Goal: Information Seeking & Learning: Find specific page/section

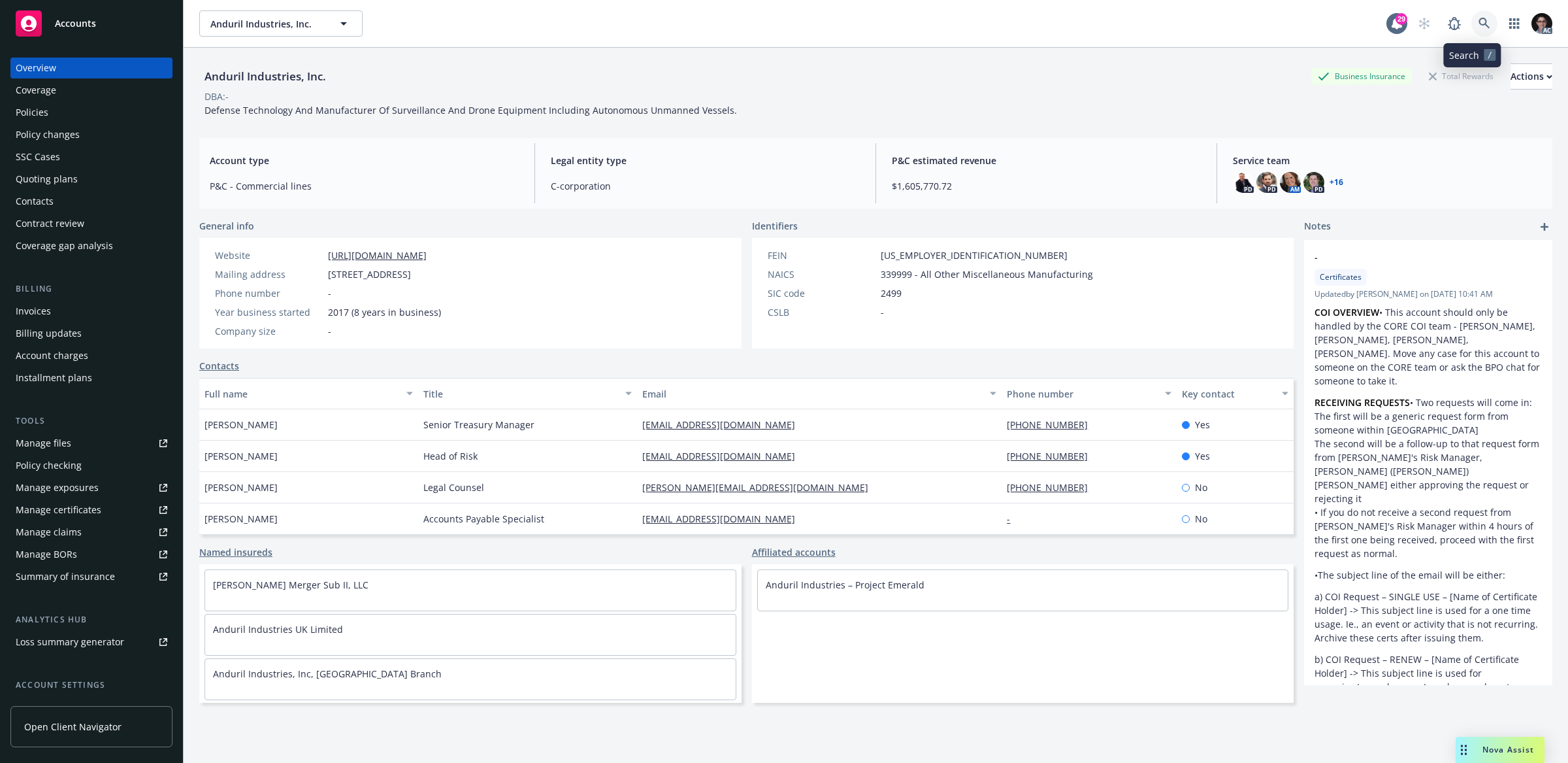
click at [1479, 19] on icon at bounding box center [1484, 23] width 11 height 11
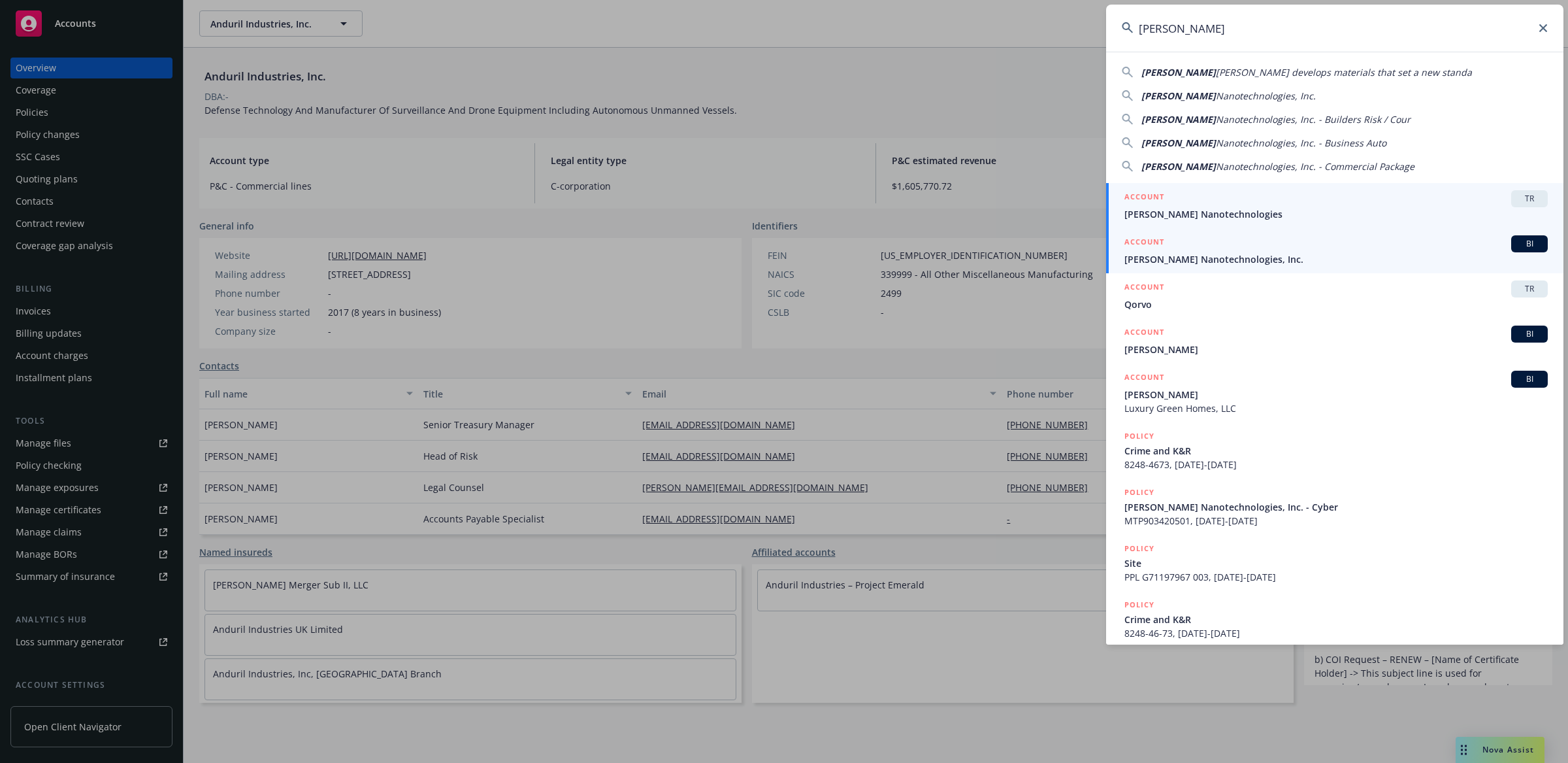
type input "Sila"
click at [1518, 245] on span "BI" at bounding box center [1530, 243] width 26 height 11
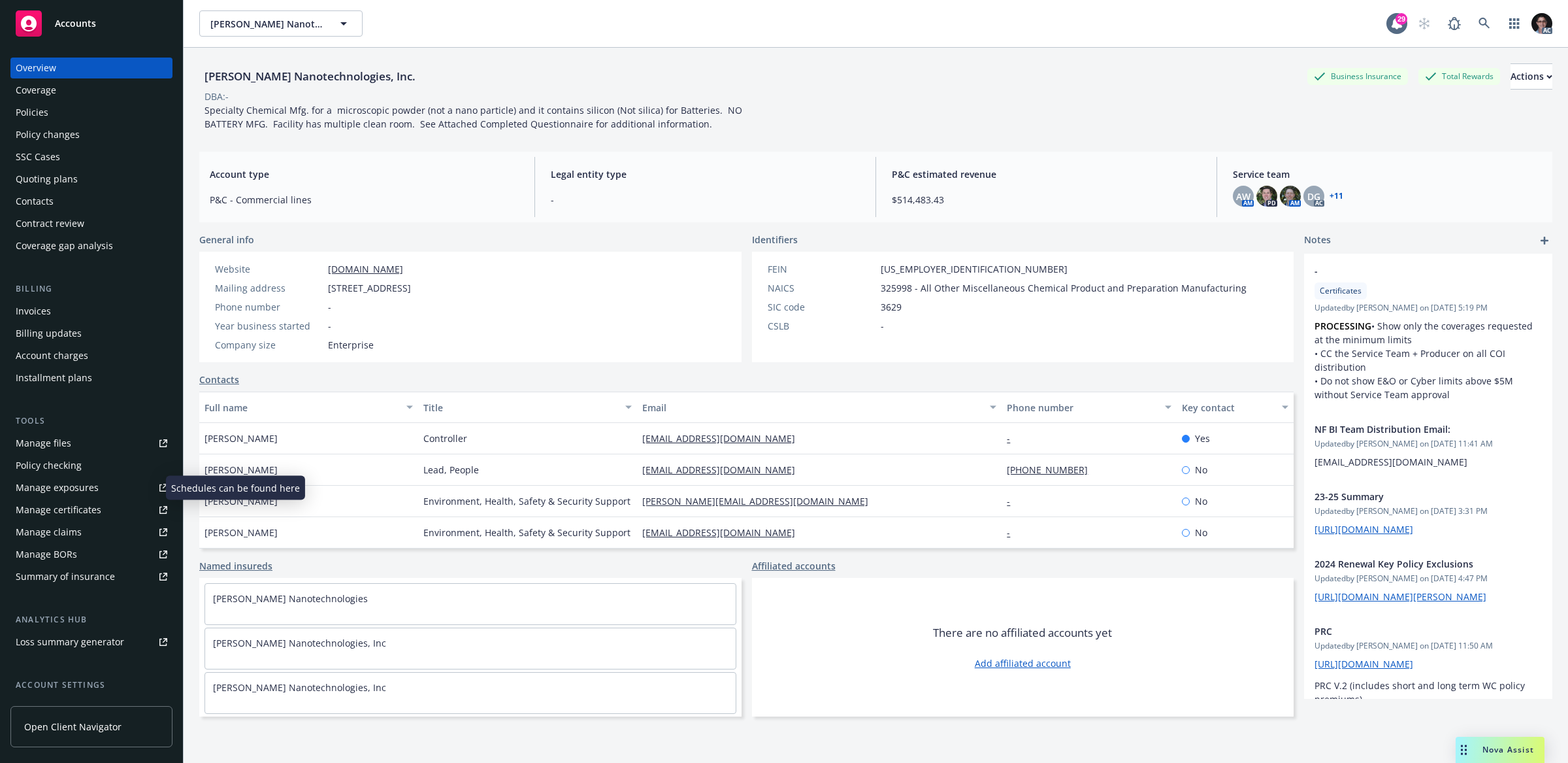
click at [46, 487] on div "Manage exposures" at bounding box center [57, 487] width 83 height 21
click at [59, 444] on div "Manage files" at bounding box center [43, 443] width 55 height 21
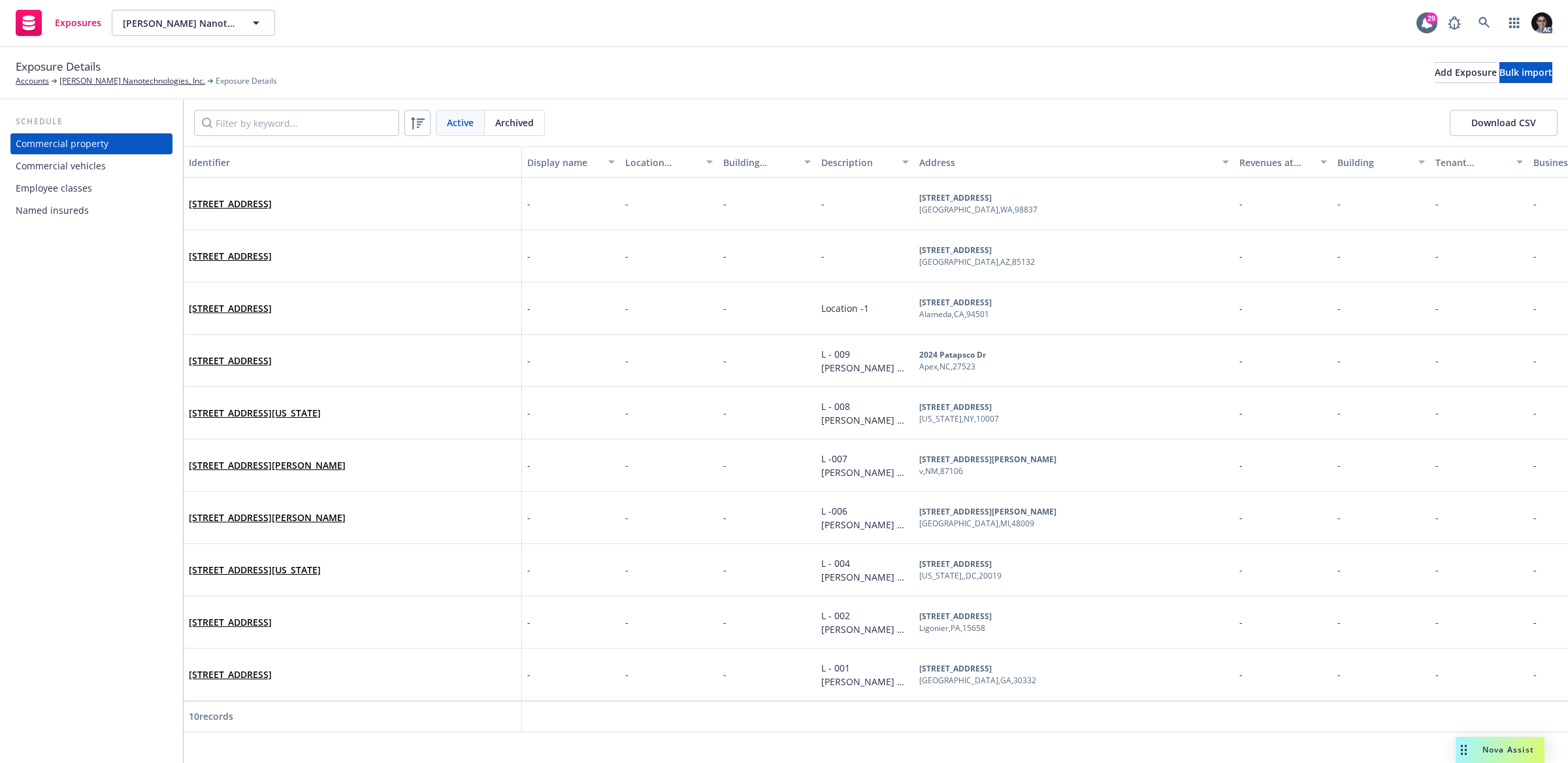
drag, startPoint x: 359, startPoint y: 157, endPoint x: 514, endPoint y: 158, distance: 155.0
click at [514, 158] on div "button" at bounding box center [514, 162] width 6 height 30
click at [255, 307] on link "2470 Mariner Square Loop Alameda, CA 94501" at bounding box center [230, 308] width 83 height 12
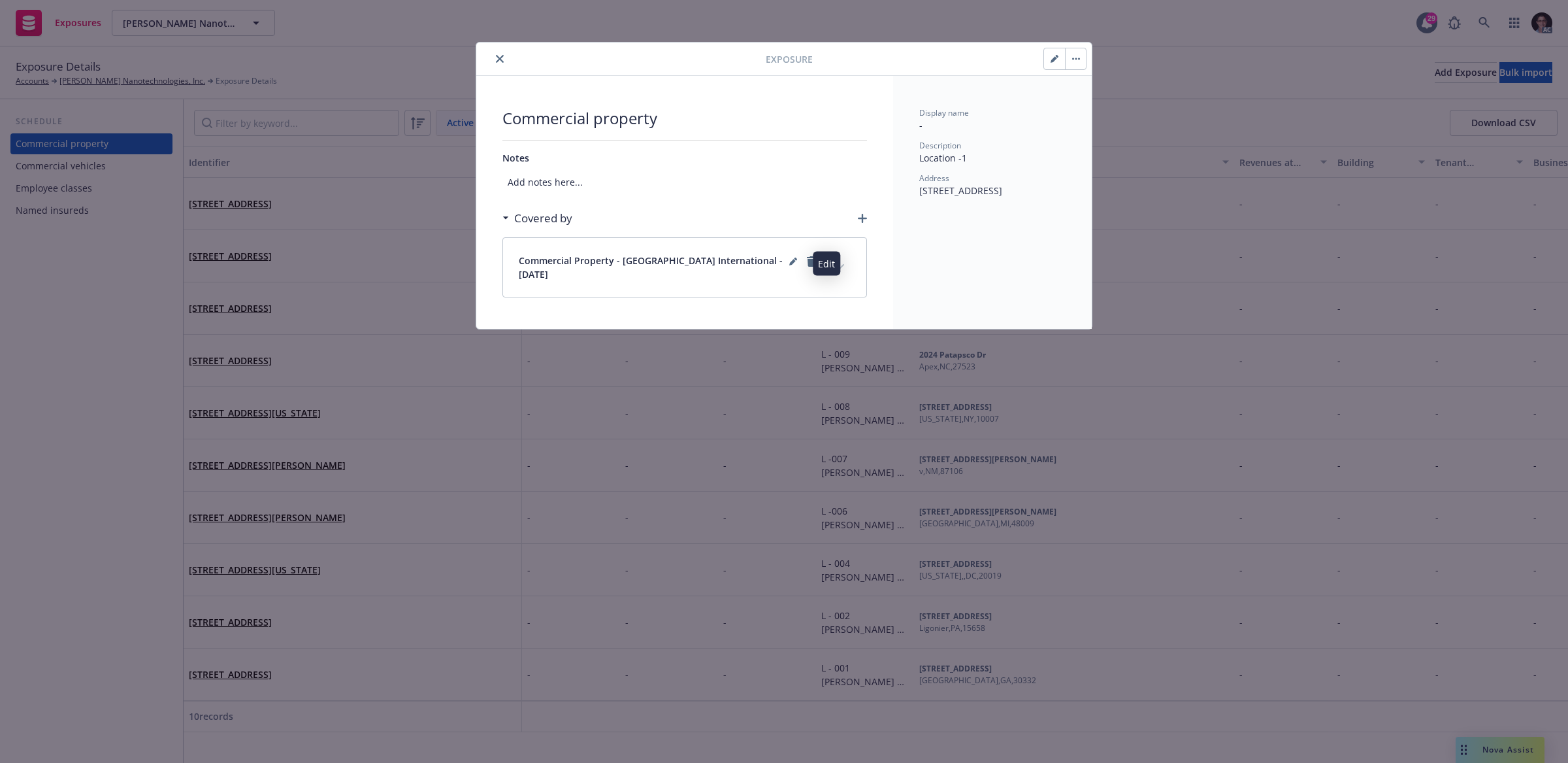
click at [669, 256] on span "Commercial Property - Sompo International - 11/01/2024" at bounding box center [652, 267] width 267 height 27
click at [543, 257] on span "Commercial Property - Sompo International - 11/01/2024" at bounding box center [652, 267] width 267 height 27
click at [501, 57] on icon "close" at bounding box center [499, 58] width 8 height 8
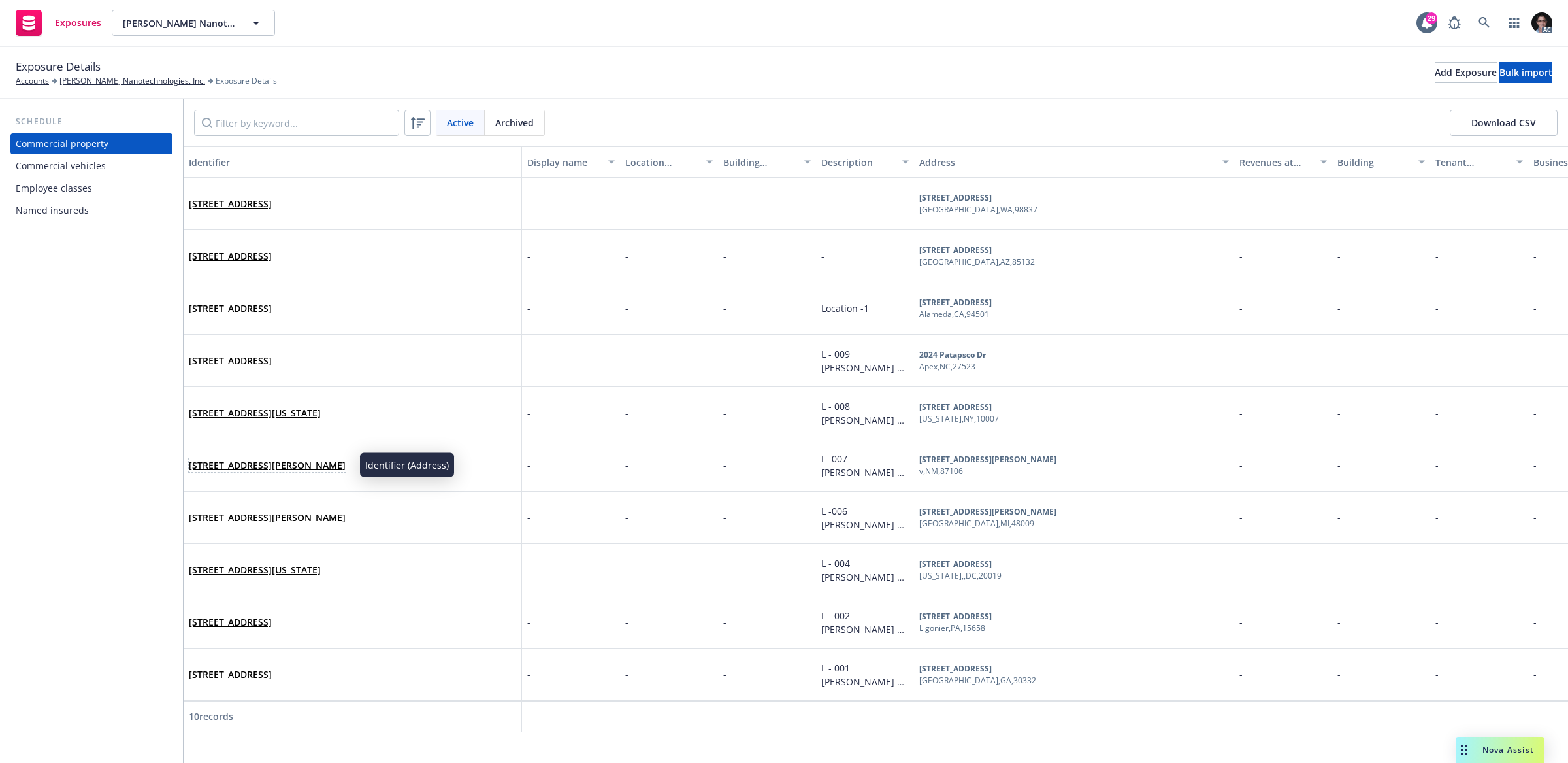
click at [266, 467] on link "2955 Hyder Ave SE, v, NM, 87106, USA" at bounding box center [267, 465] width 157 height 12
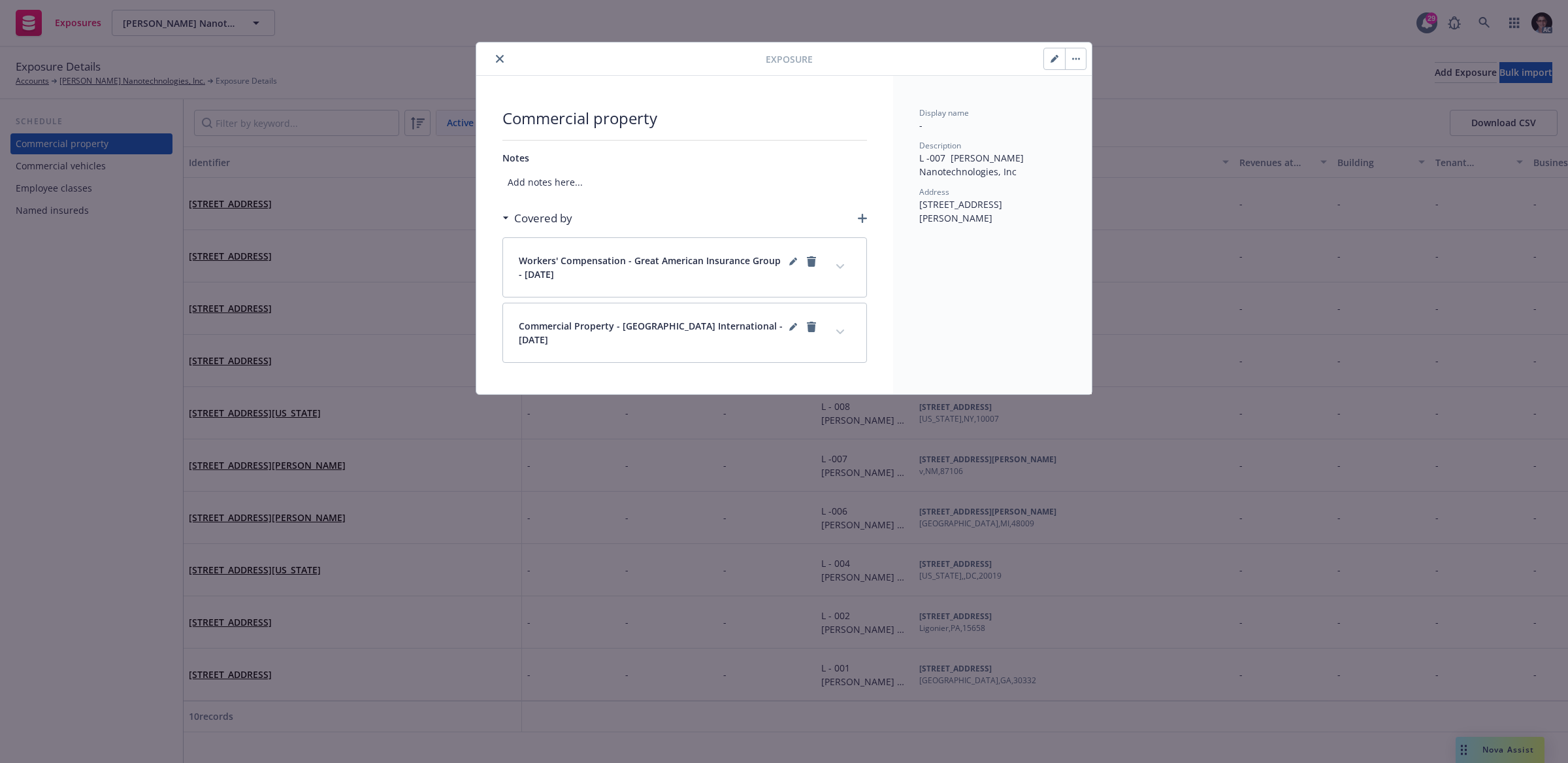
click at [499, 56] on icon "close" at bounding box center [499, 58] width 8 height 8
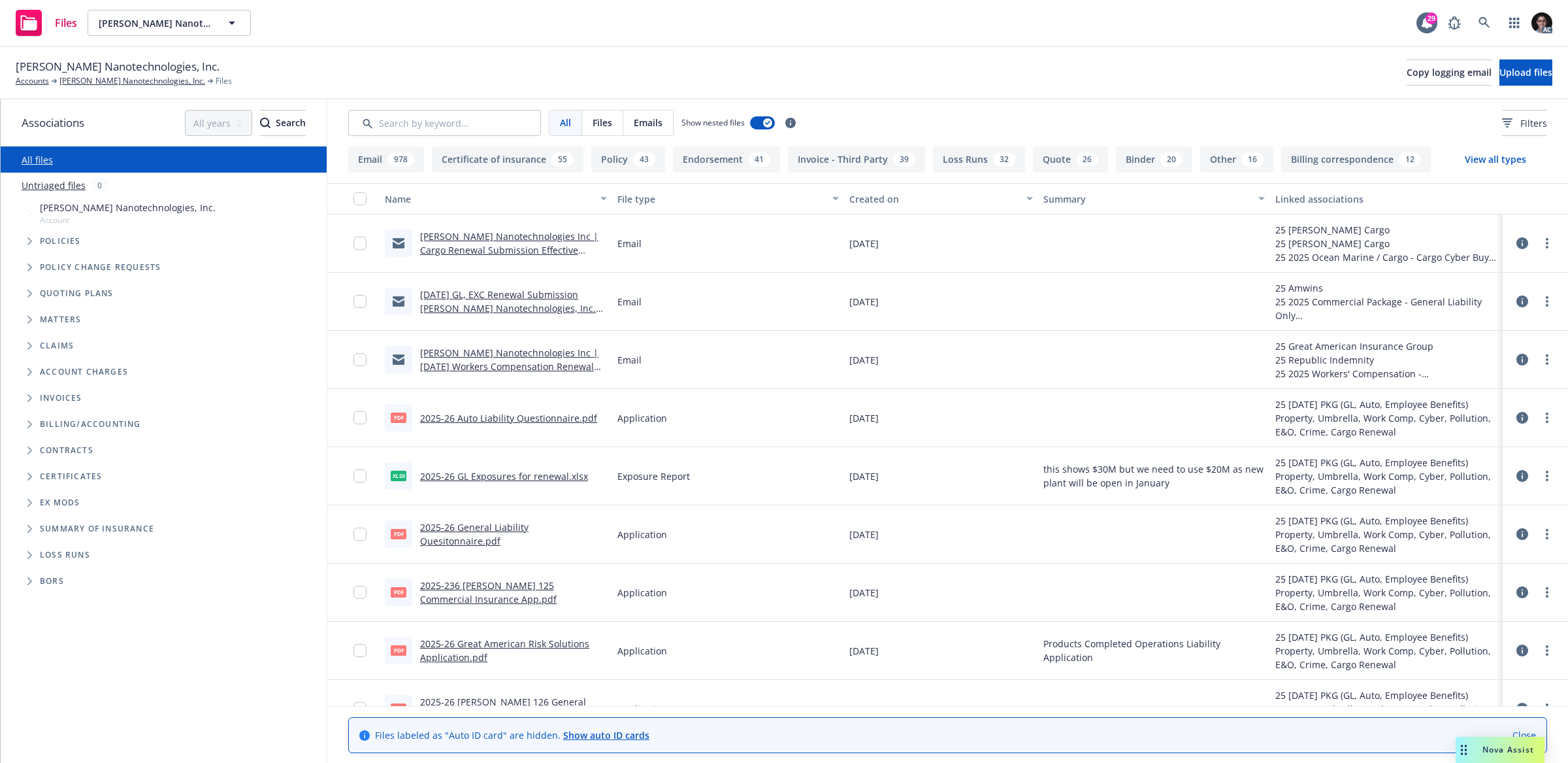
click at [50, 554] on span "Loss Runs" at bounding box center [64, 554] width 50 height 8
click at [31, 318] on icon "Tree Example" at bounding box center [30, 319] width 5 height 8
click at [31, 318] on icon "Tree Example" at bounding box center [29, 320] width 8 height 5
click at [31, 295] on icon "Tree Example" at bounding box center [30, 293] width 5 height 8
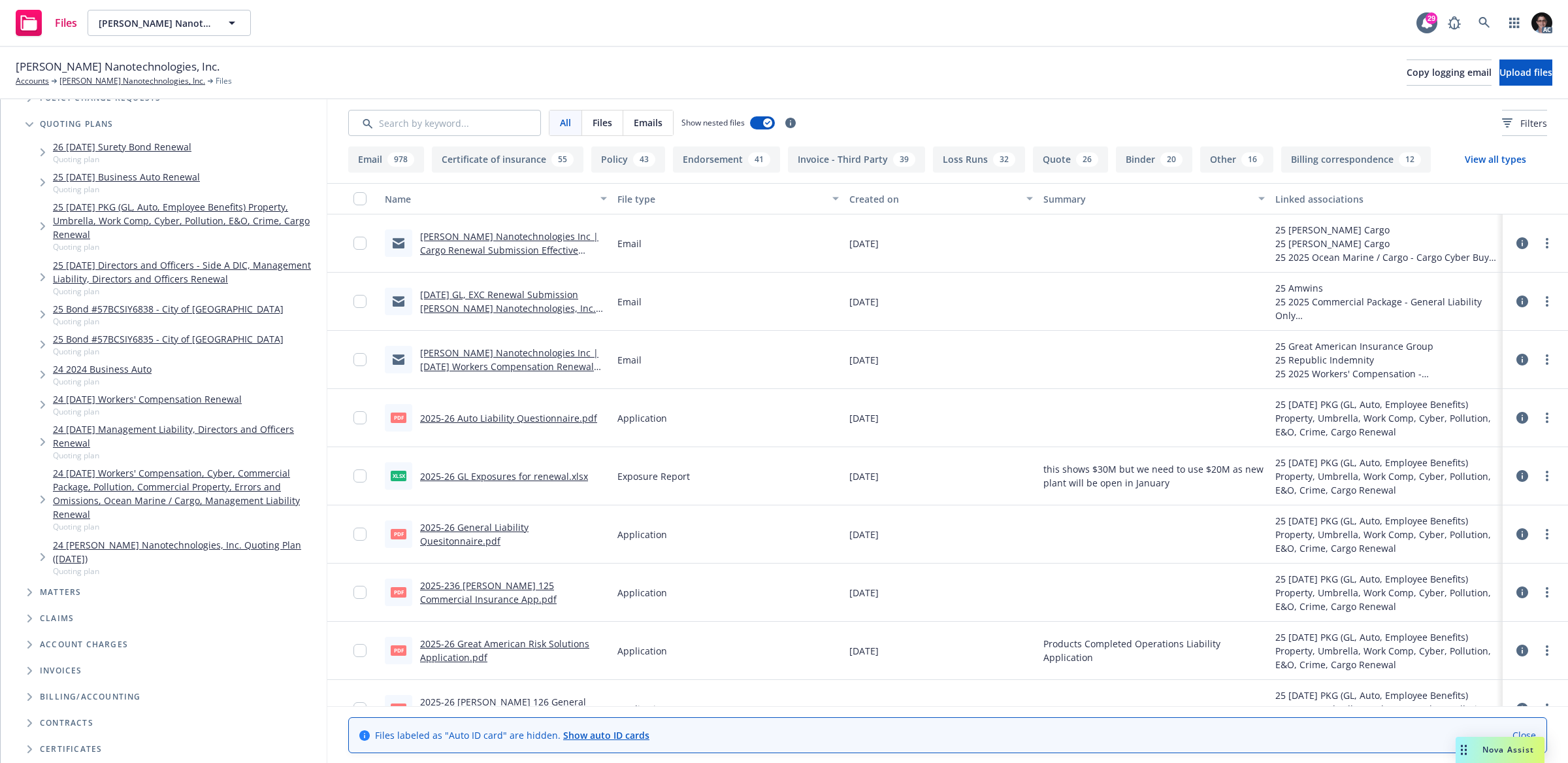
scroll to position [203, 0]
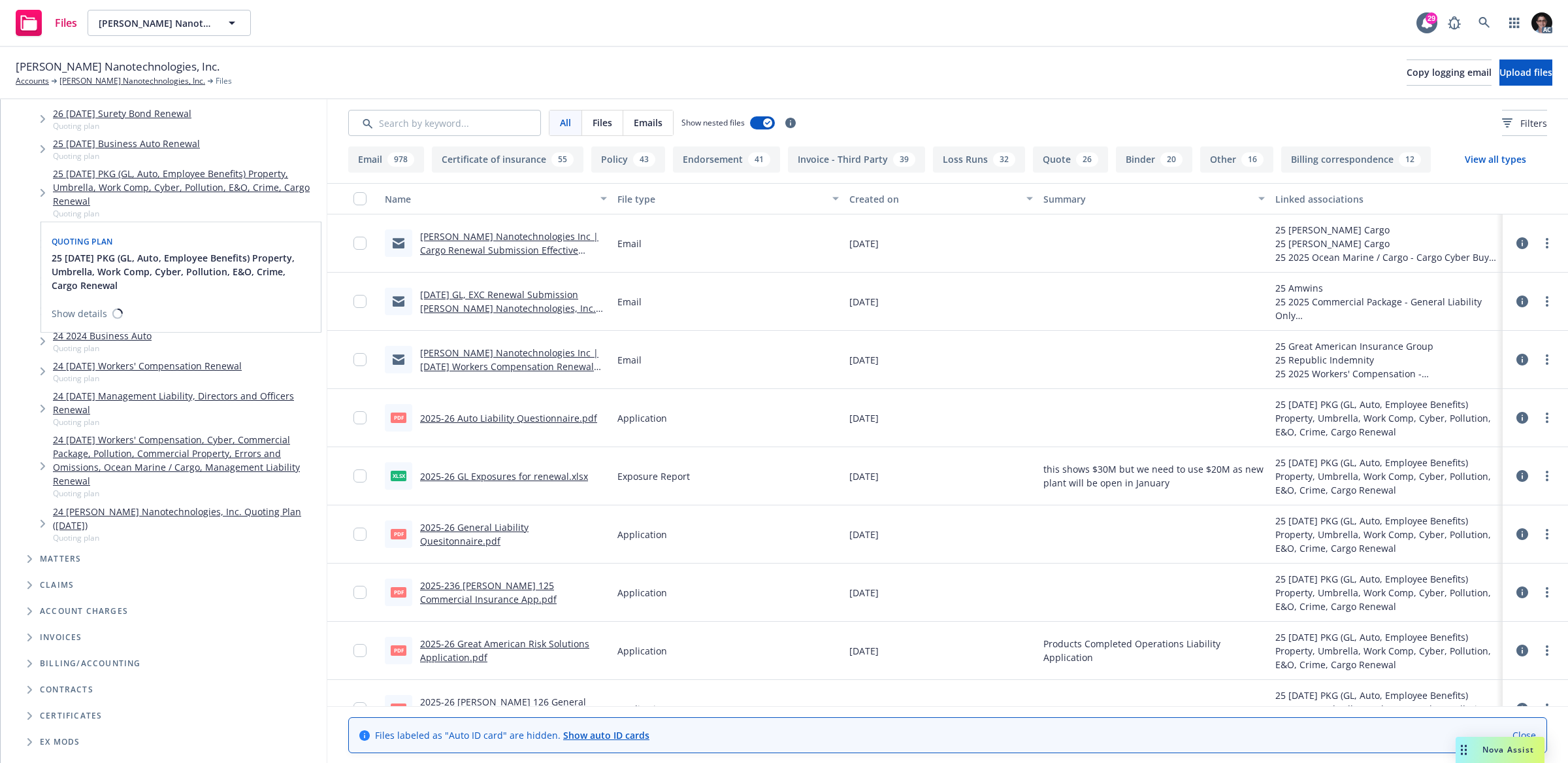
click at [181, 174] on link "25 11/30/25 PKG (GL, Auto, Employee Benefits) Property, Umbrella, Work Comp, Cy…" at bounding box center [187, 187] width 269 height 41
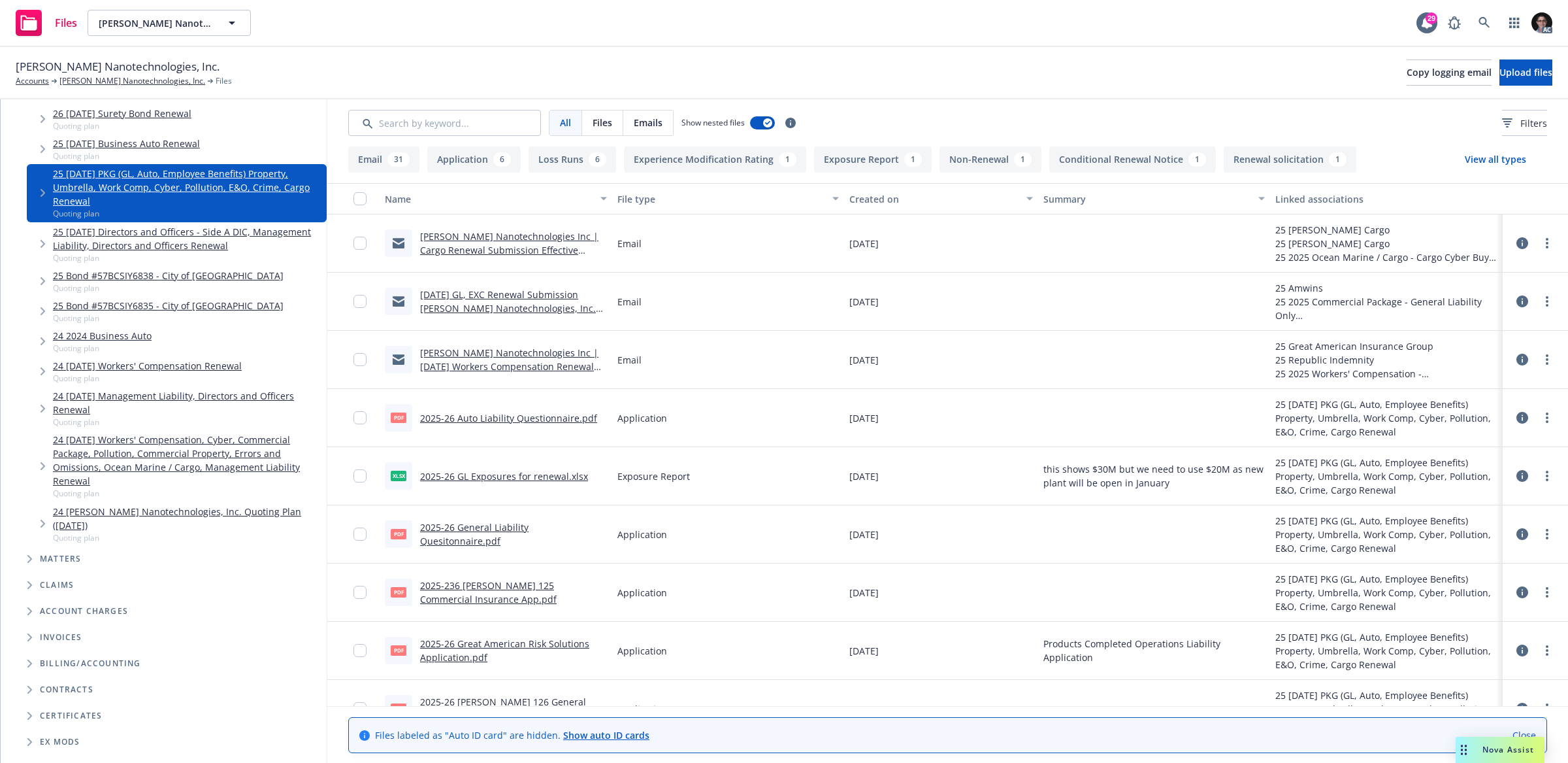
click at [499, 472] on link "2025-26 GL Exposures for renewal.xlsx" at bounding box center [504, 476] width 168 height 12
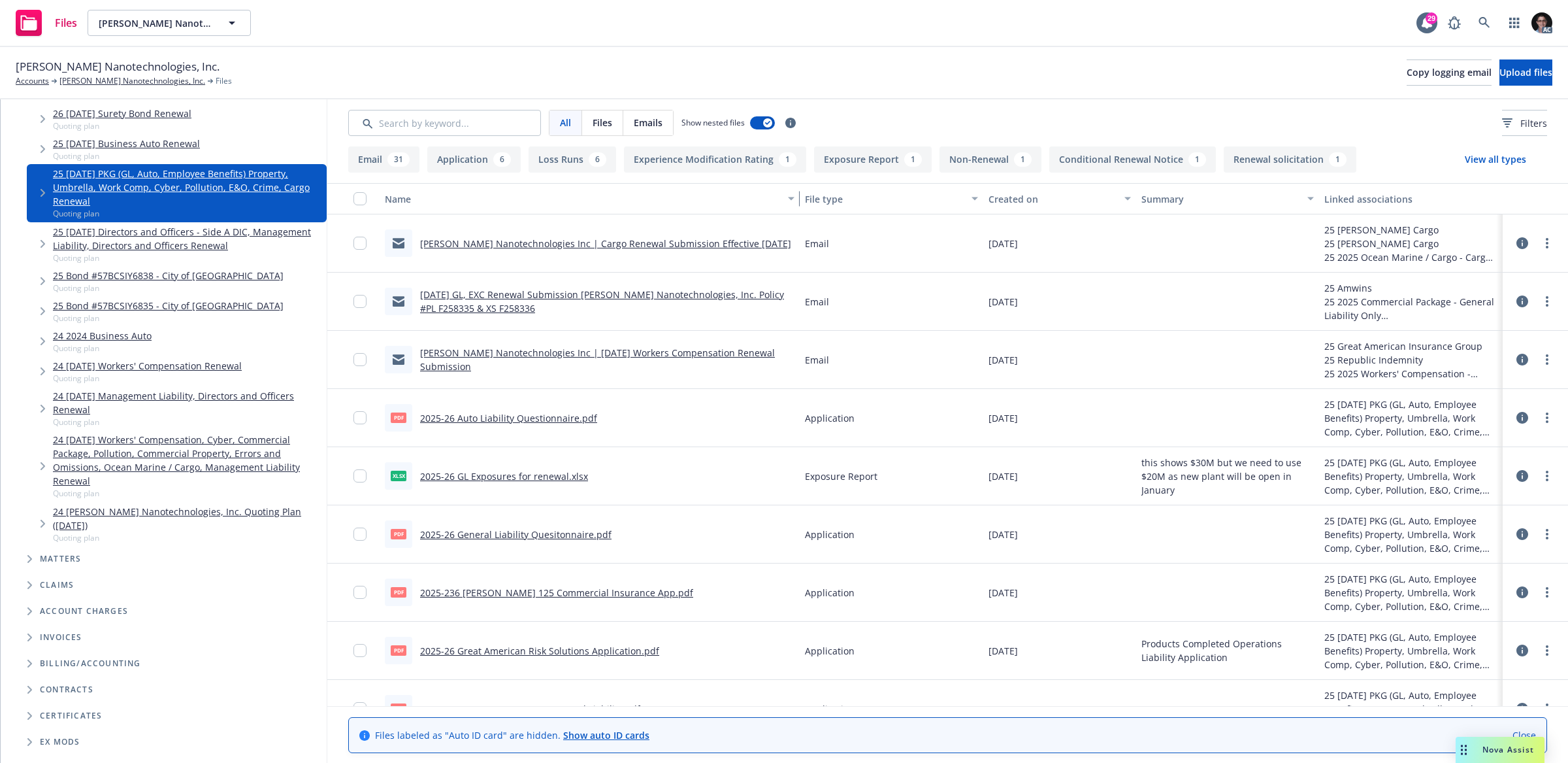
drag, startPoint x: 605, startPoint y: 195, endPoint x: 732, endPoint y: 194, distance: 127.0
click at [732, 194] on button "Name" at bounding box center [589, 199] width 420 height 32
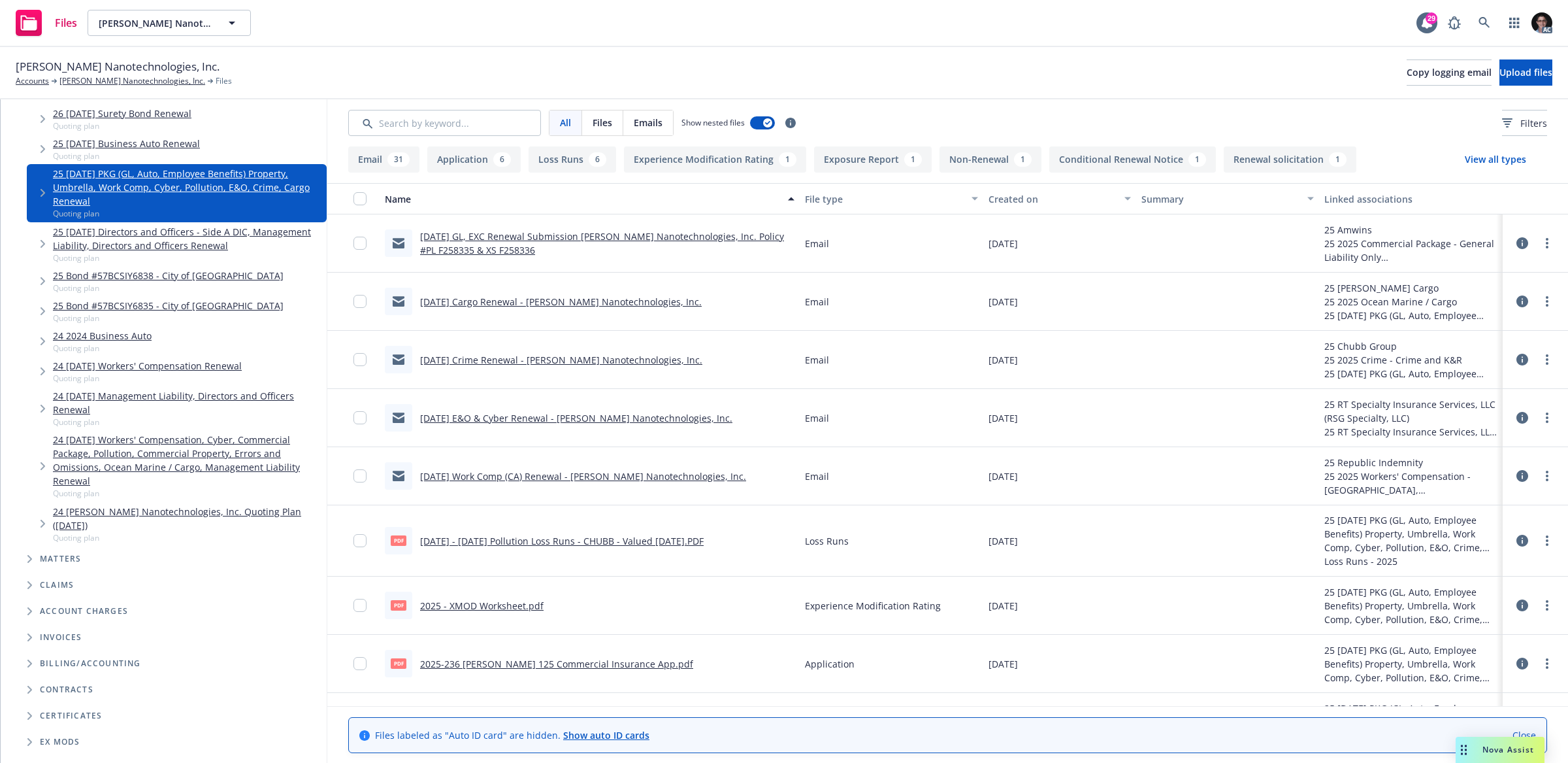
click at [475, 162] on button "Application 6" at bounding box center [474, 159] width 93 height 26
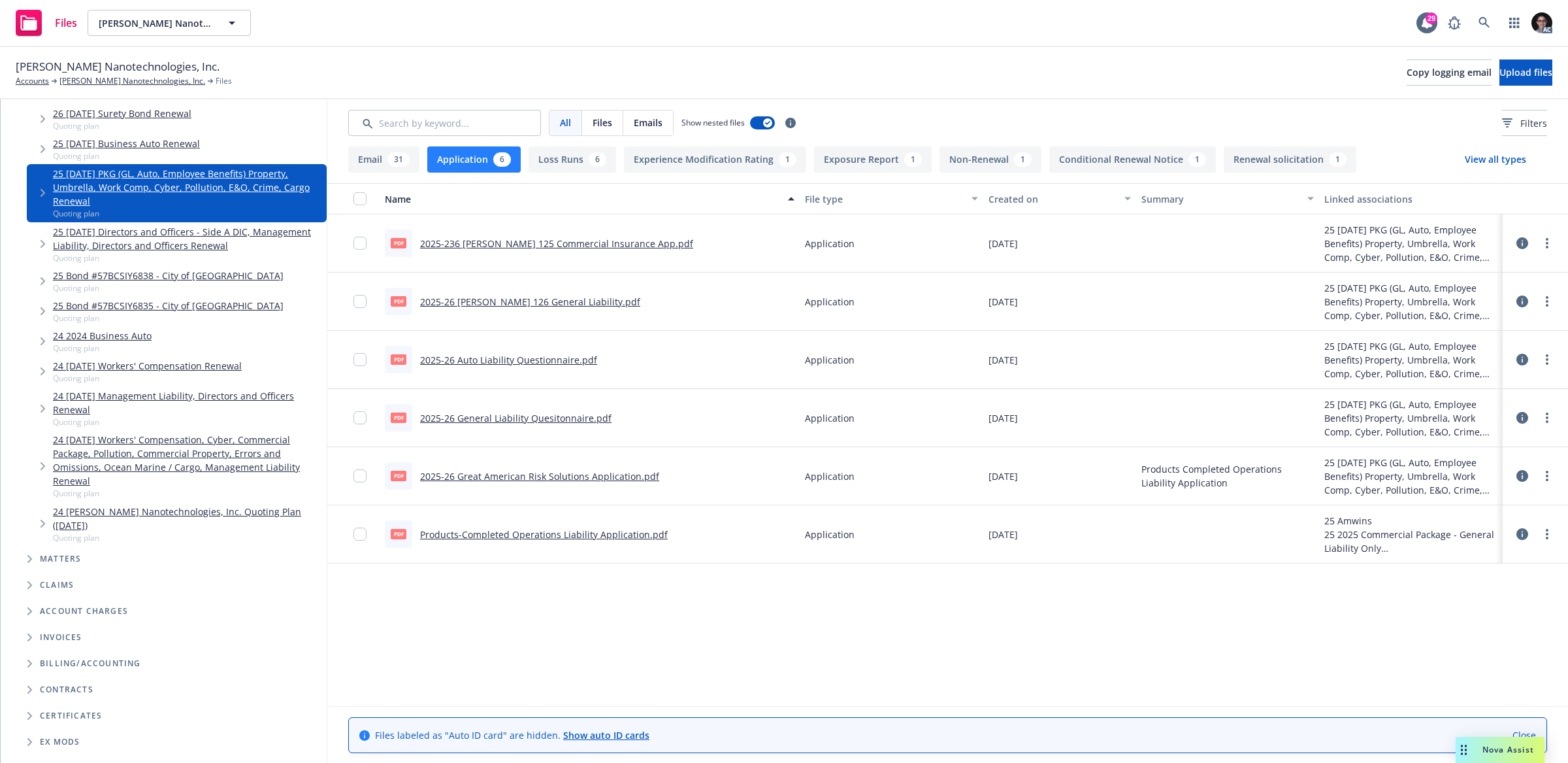
click at [468, 240] on link "2025-236 Acord 125 Commercial Insurance App.pdf" at bounding box center [557, 243] width 273 height 12
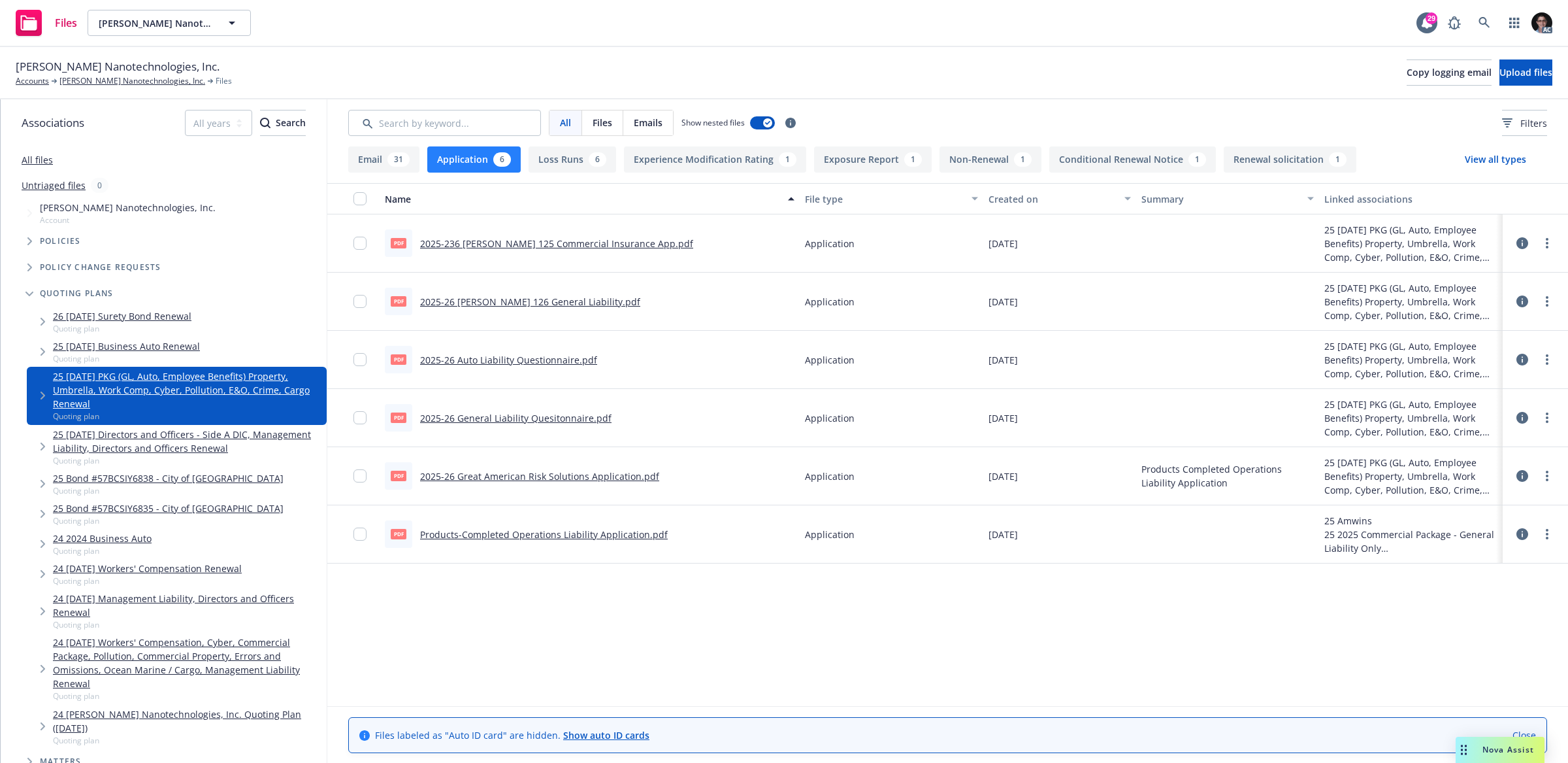
click at [27, 293] on icon "Tree Example" at bounding box center [29, 293] width 8 height 4
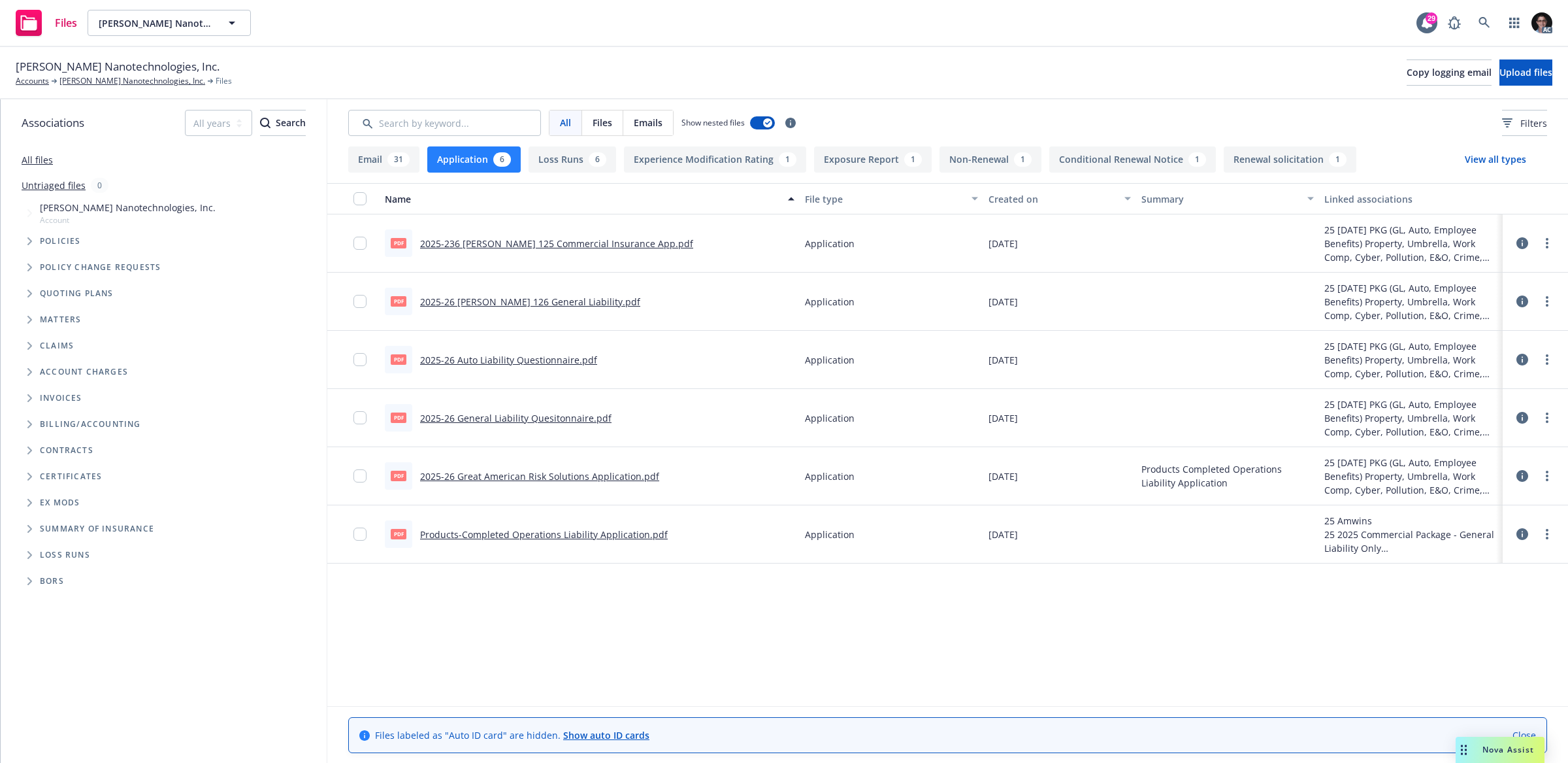
click at [29, 241] on icon "Tree Example" at bounding box center [30, 241] width 5 height 8
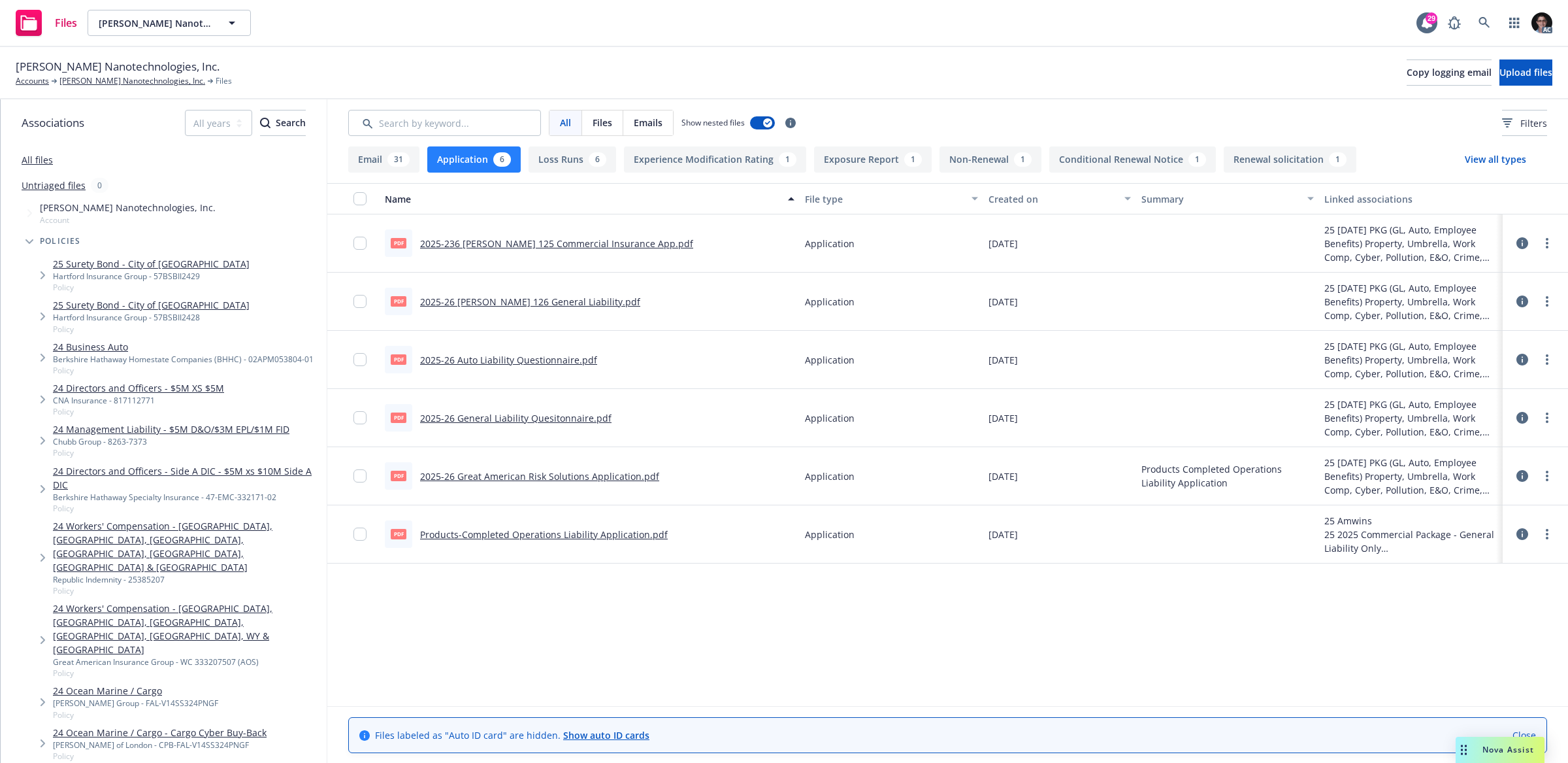
click at [78, 263] on link "25 Surety Bond - City of Moses Lake" at bounding box center [151, 264] width 196 height 14
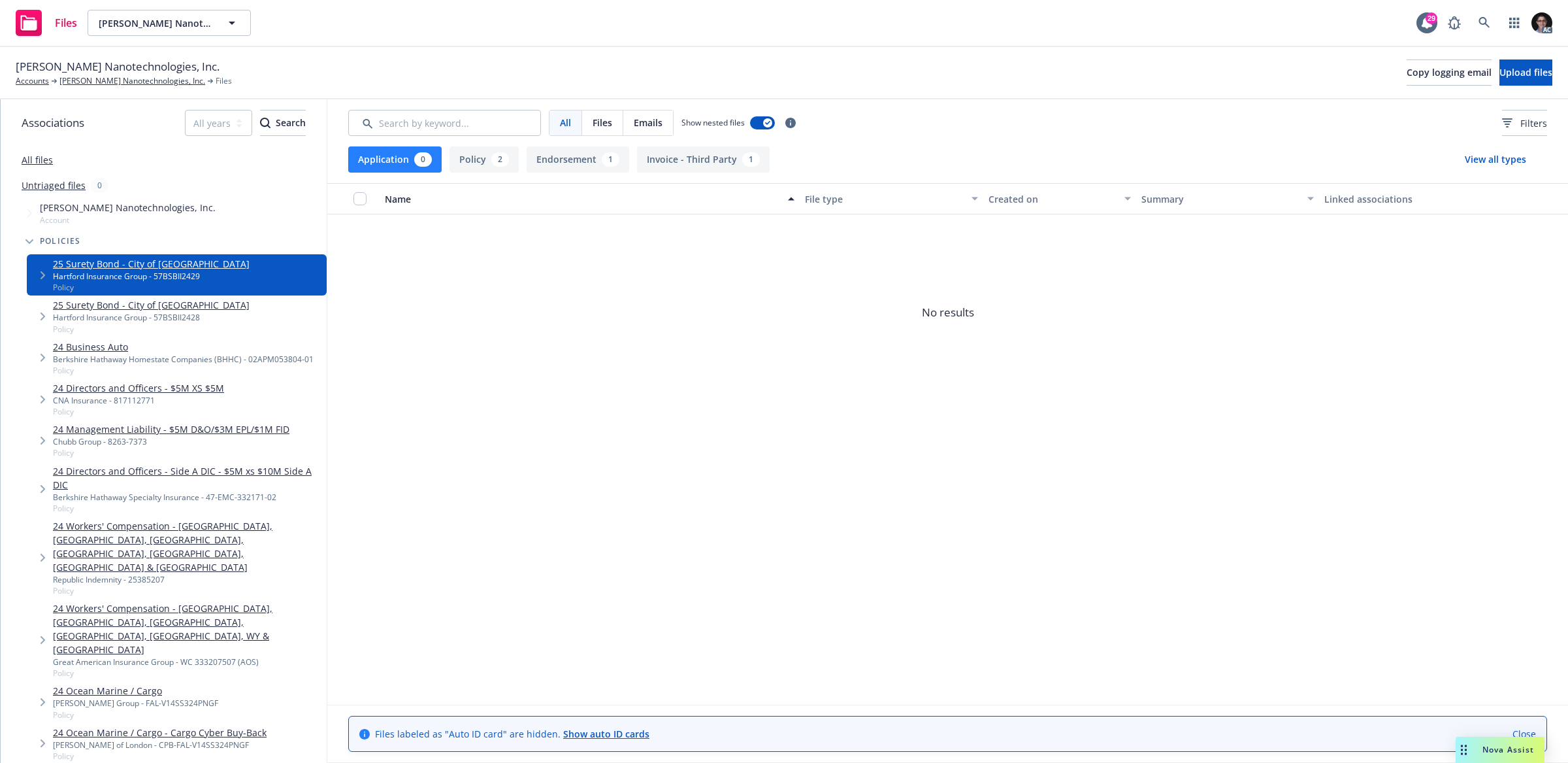
click at [78, 307] on link "25 Surety Bond - City of Moses Lake" at bounding box center [151, 305] width 196 height 14
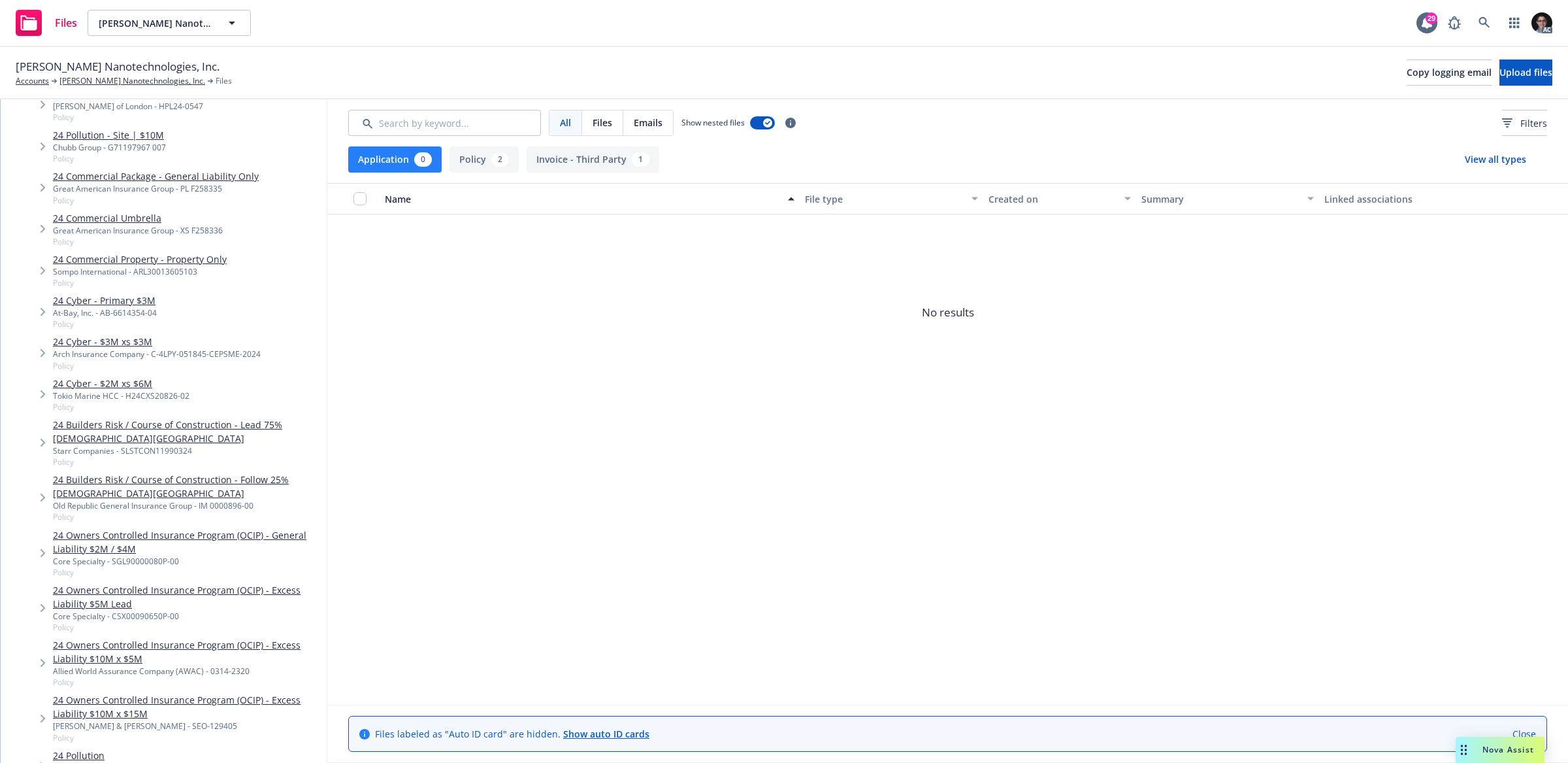
scroll to position [2195, 0]
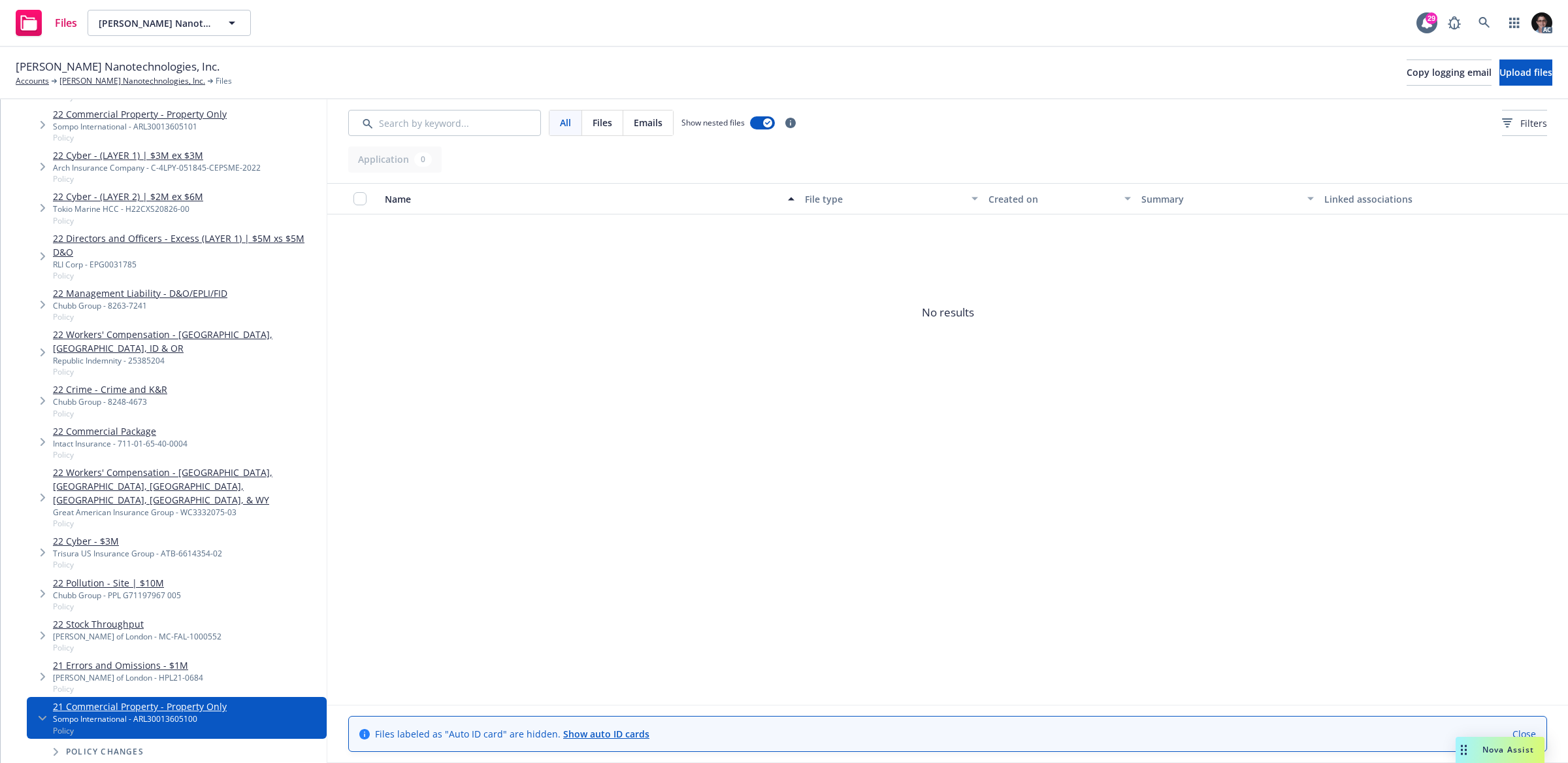
scroll to position [2382, 0]
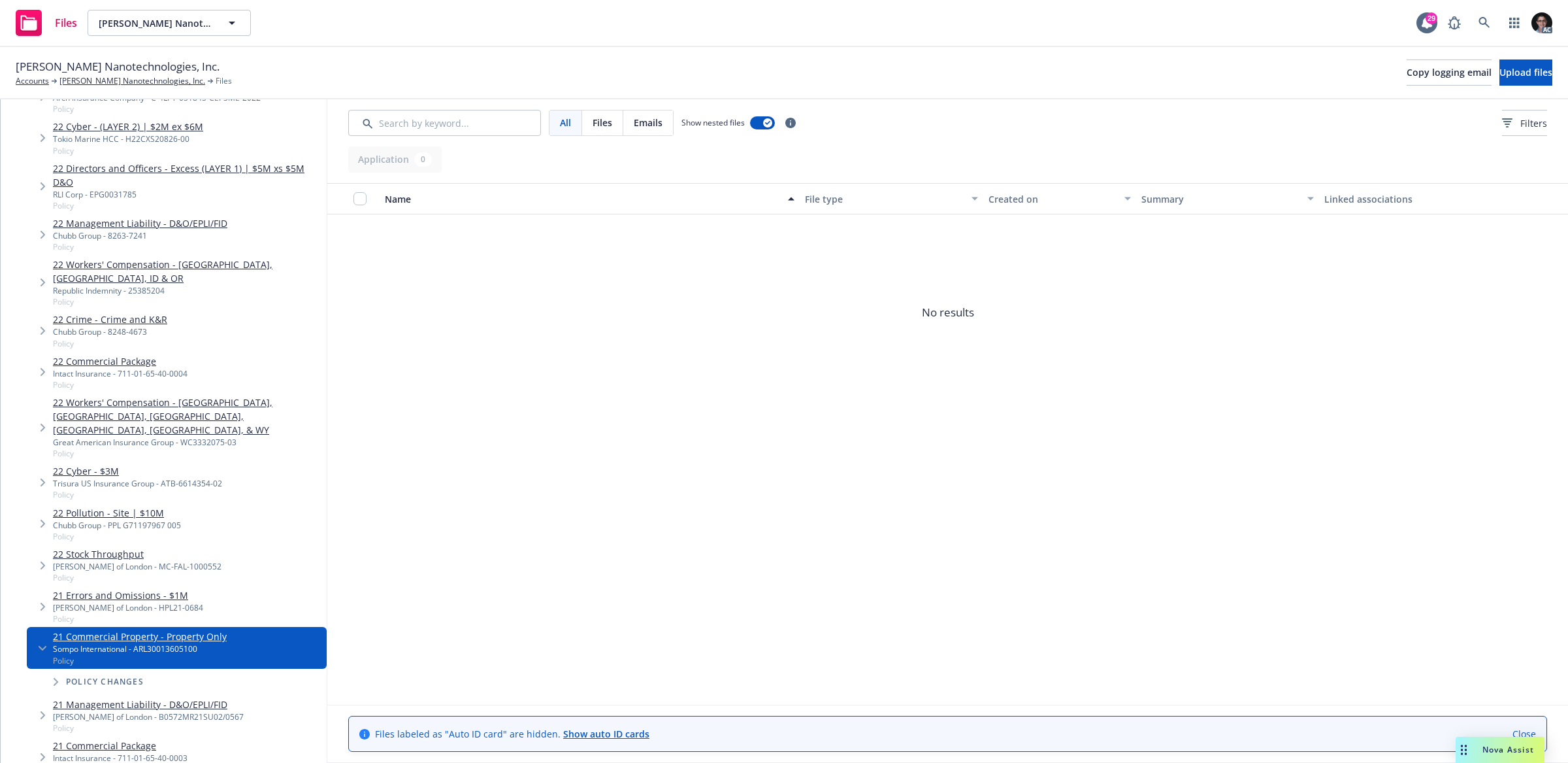
click at [55, 678] on icon "Tree Example" at bounding box center [56, 681] width 5 height 8
click at [133, 697] on link "21 Commercial Property - Property Only" at bounding box center [152, 704] width 174 height 14
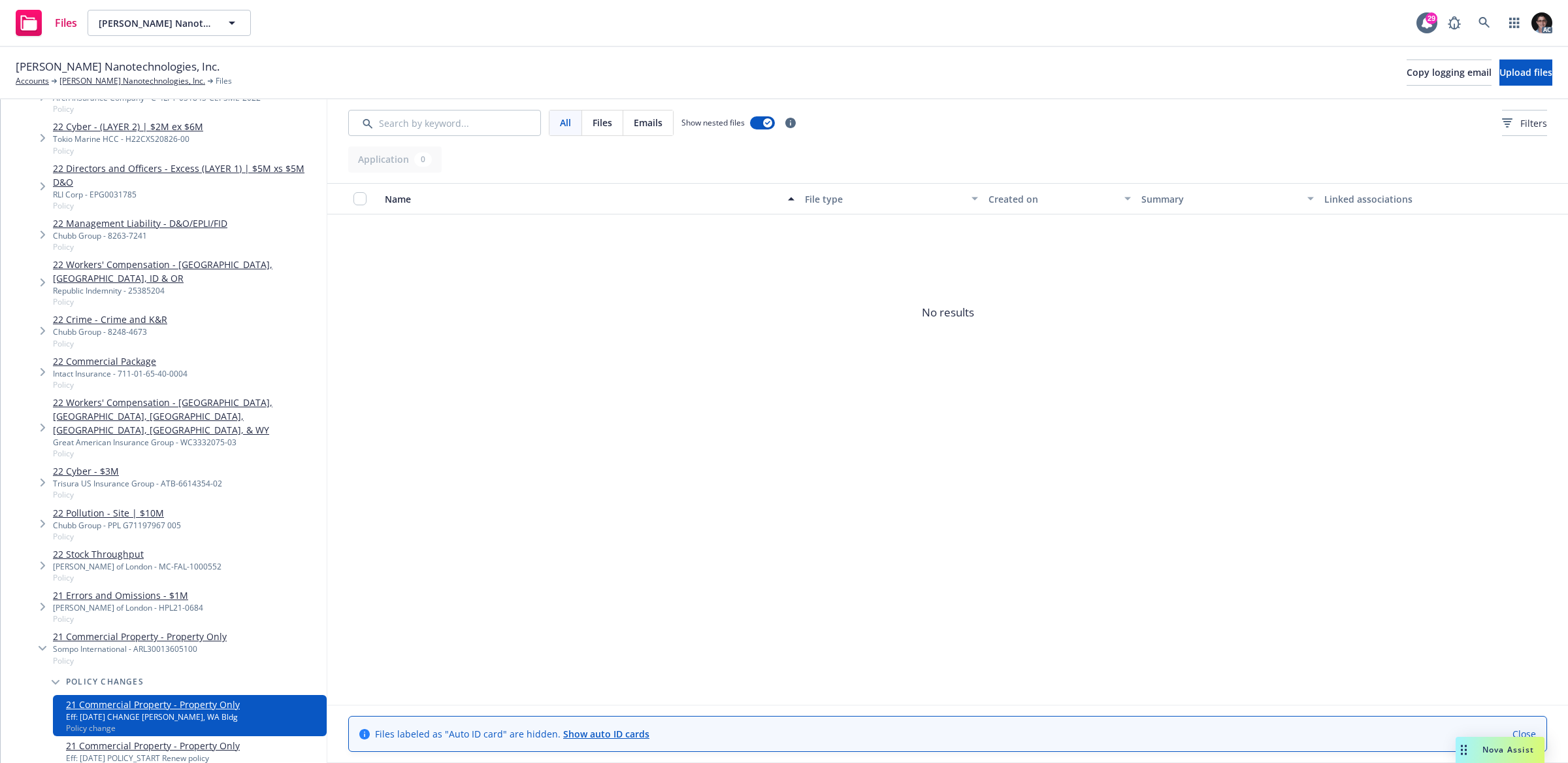
click at [169, 738] on link "21 Commercial Property - Property Only" at bounding box center [152, 745] width 174 height 14
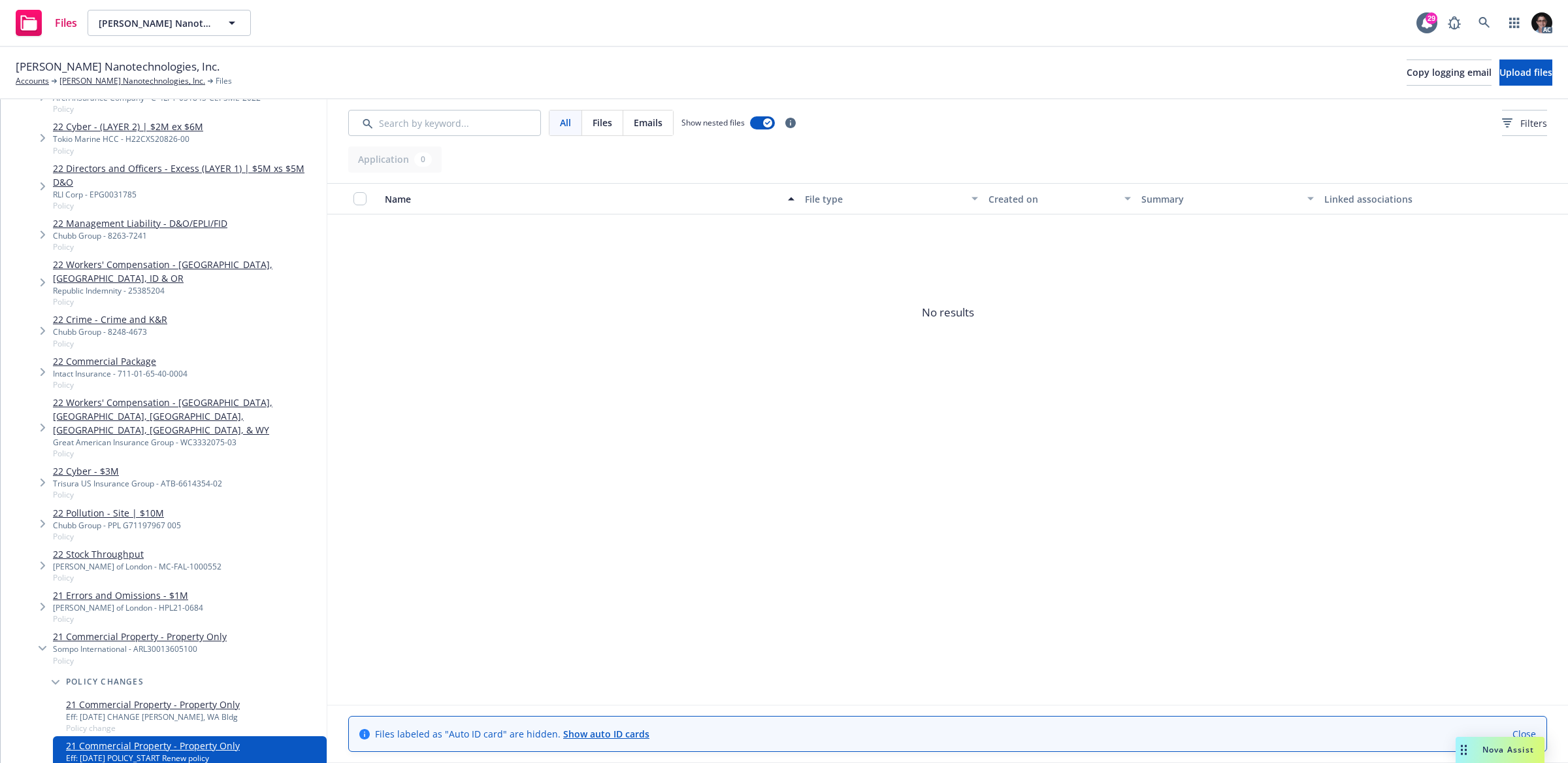
click at [44, 646] on icon "Tree Example" at bounding box center [42, 648] width 8 height 5
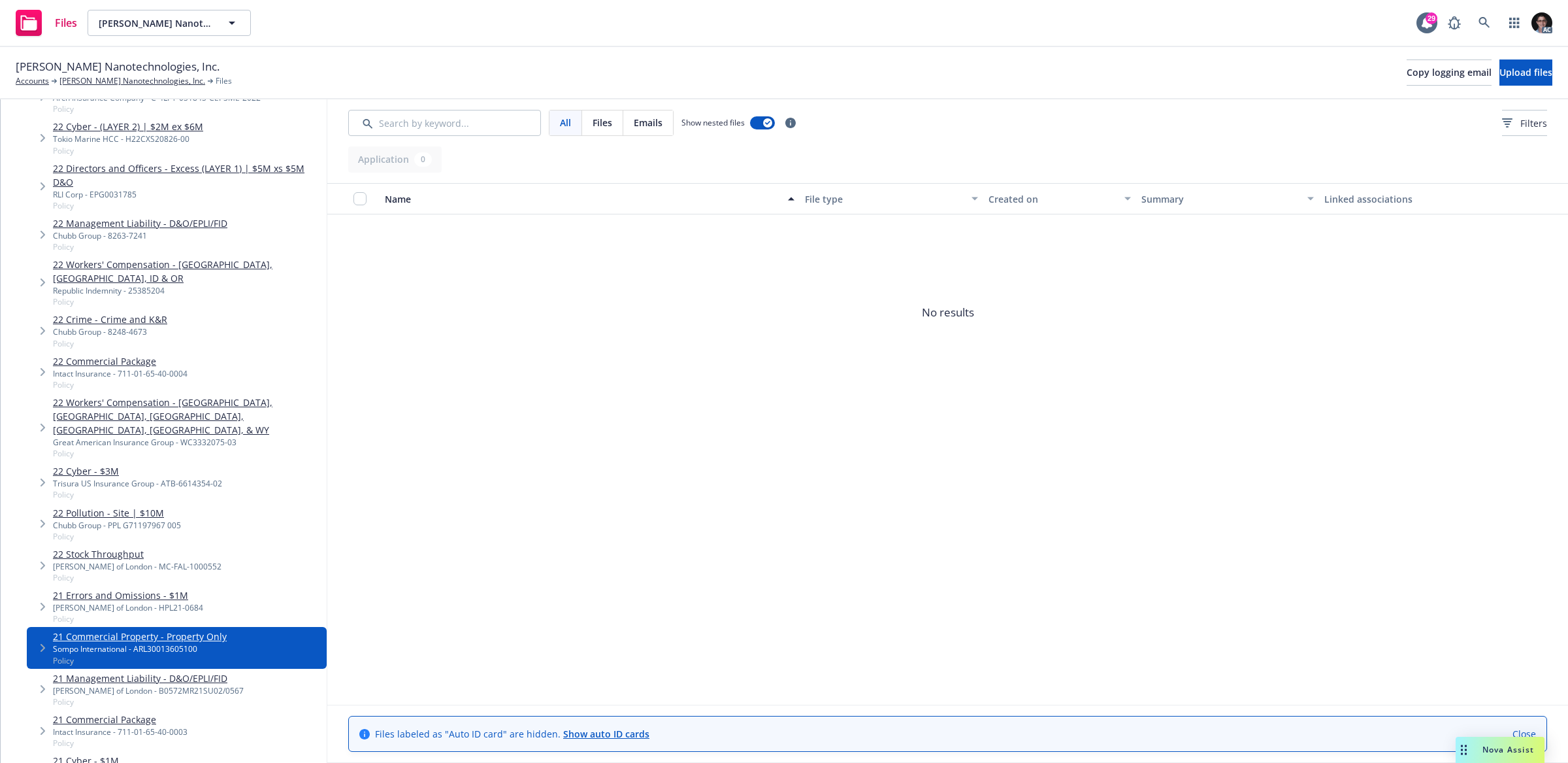
scroll to position [3851, 0]
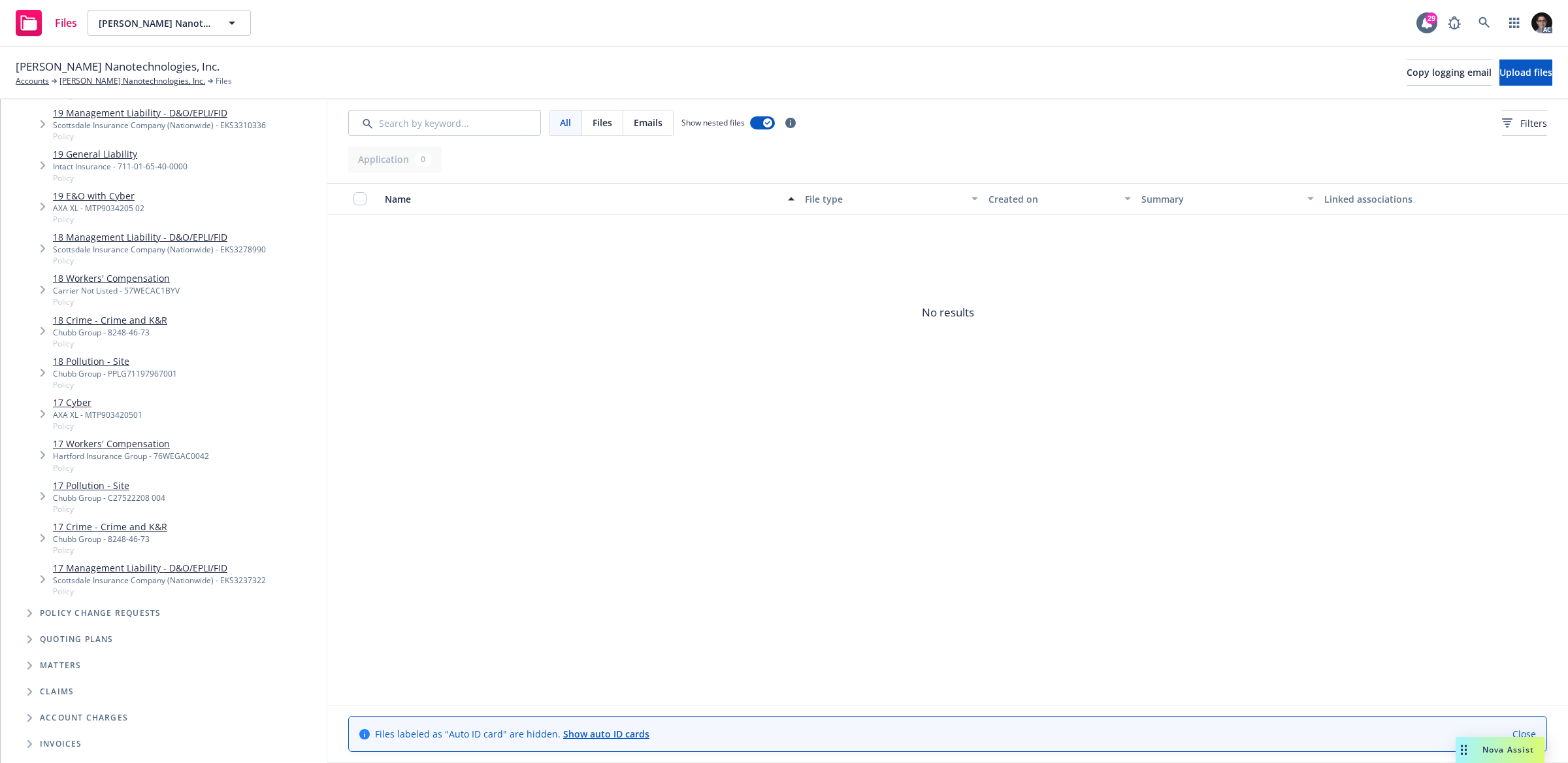
scroll to position [3929, 0]
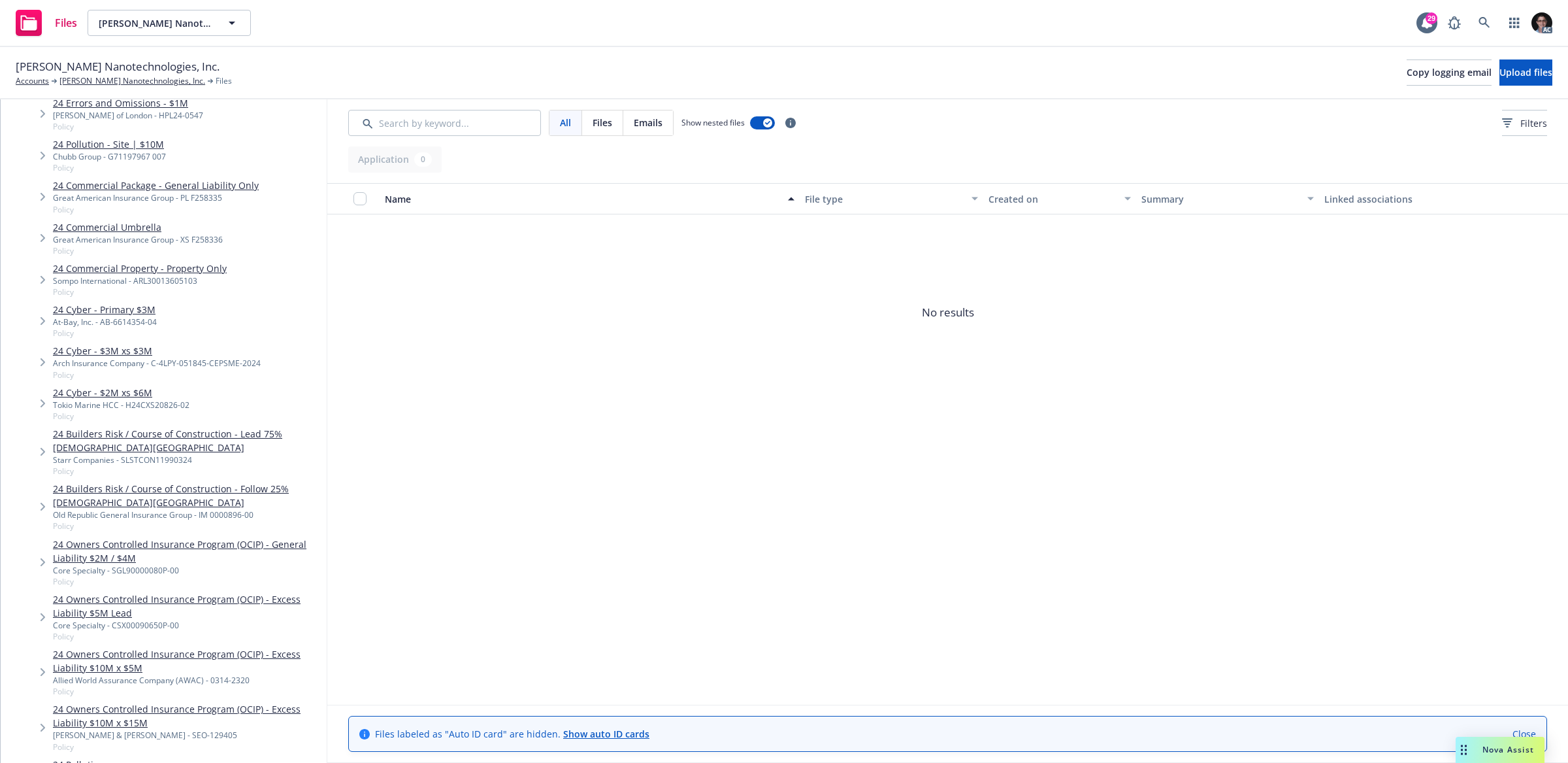
scroll to position [0, 0]
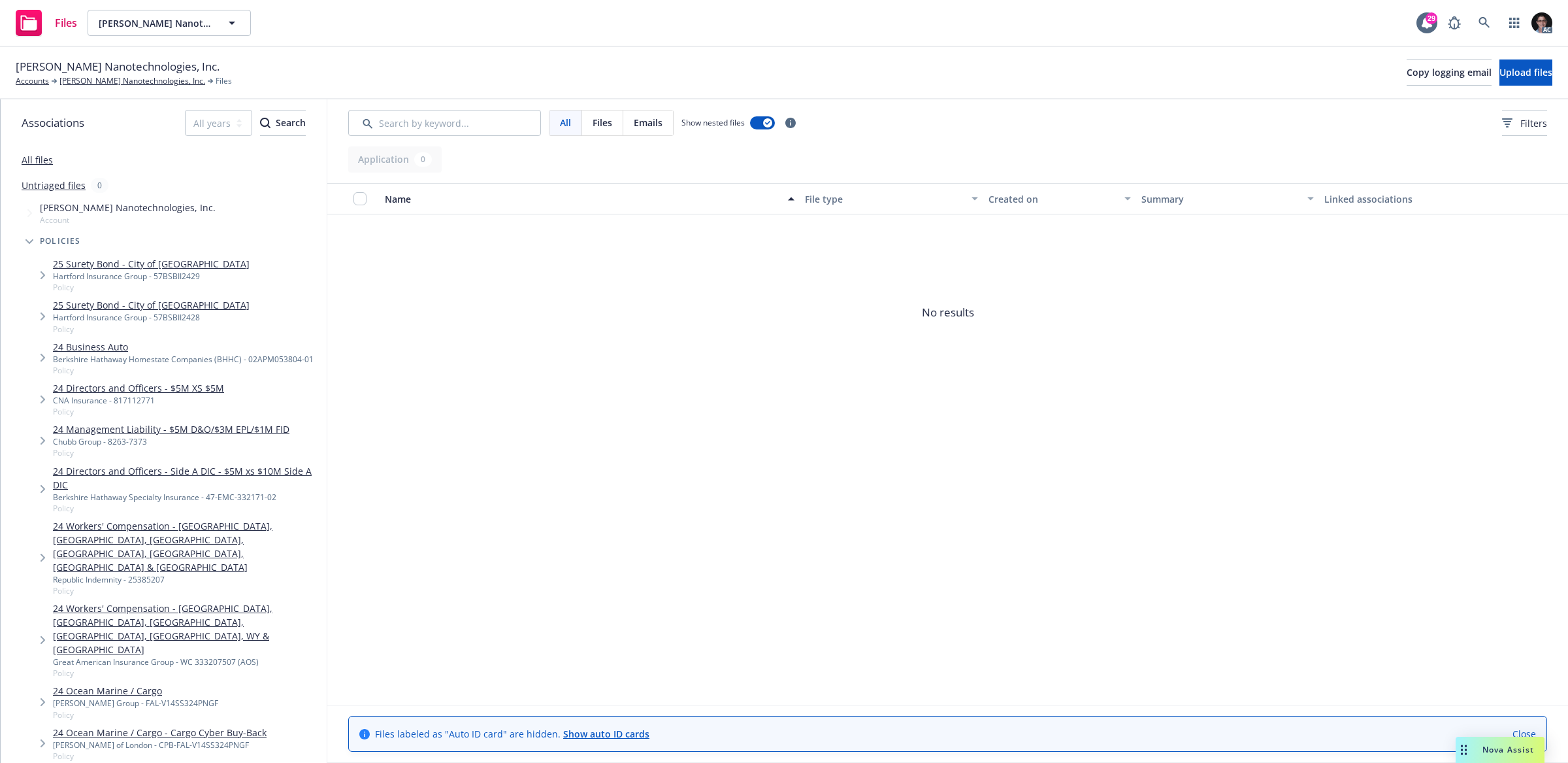
click at [35, 157] on link "All files" at bounding box center [37, 159] width 32 height 12
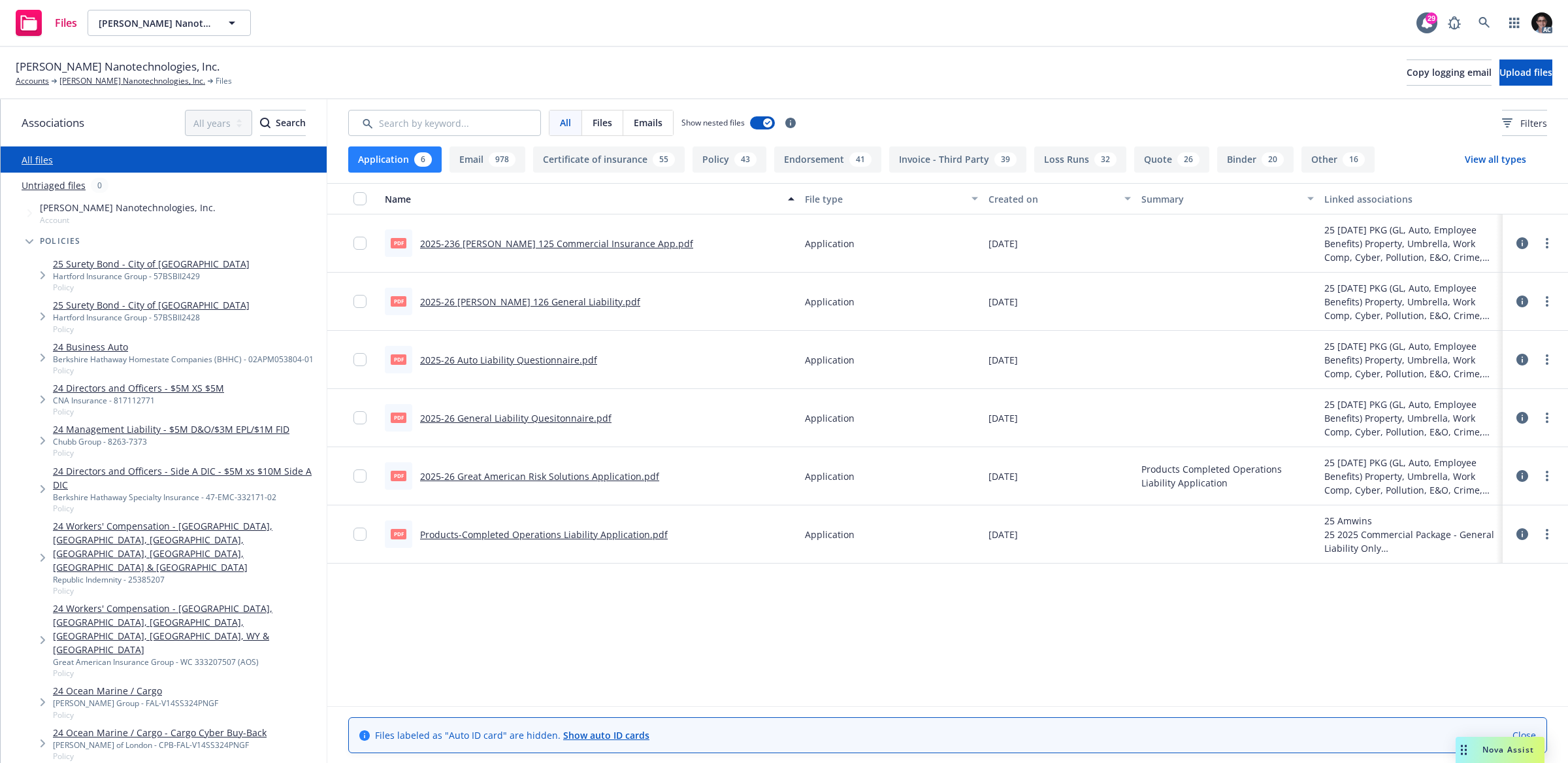
click at [1219, 159] on button "Binder 20" at bounding box center [1255, 159] width 77 height 26
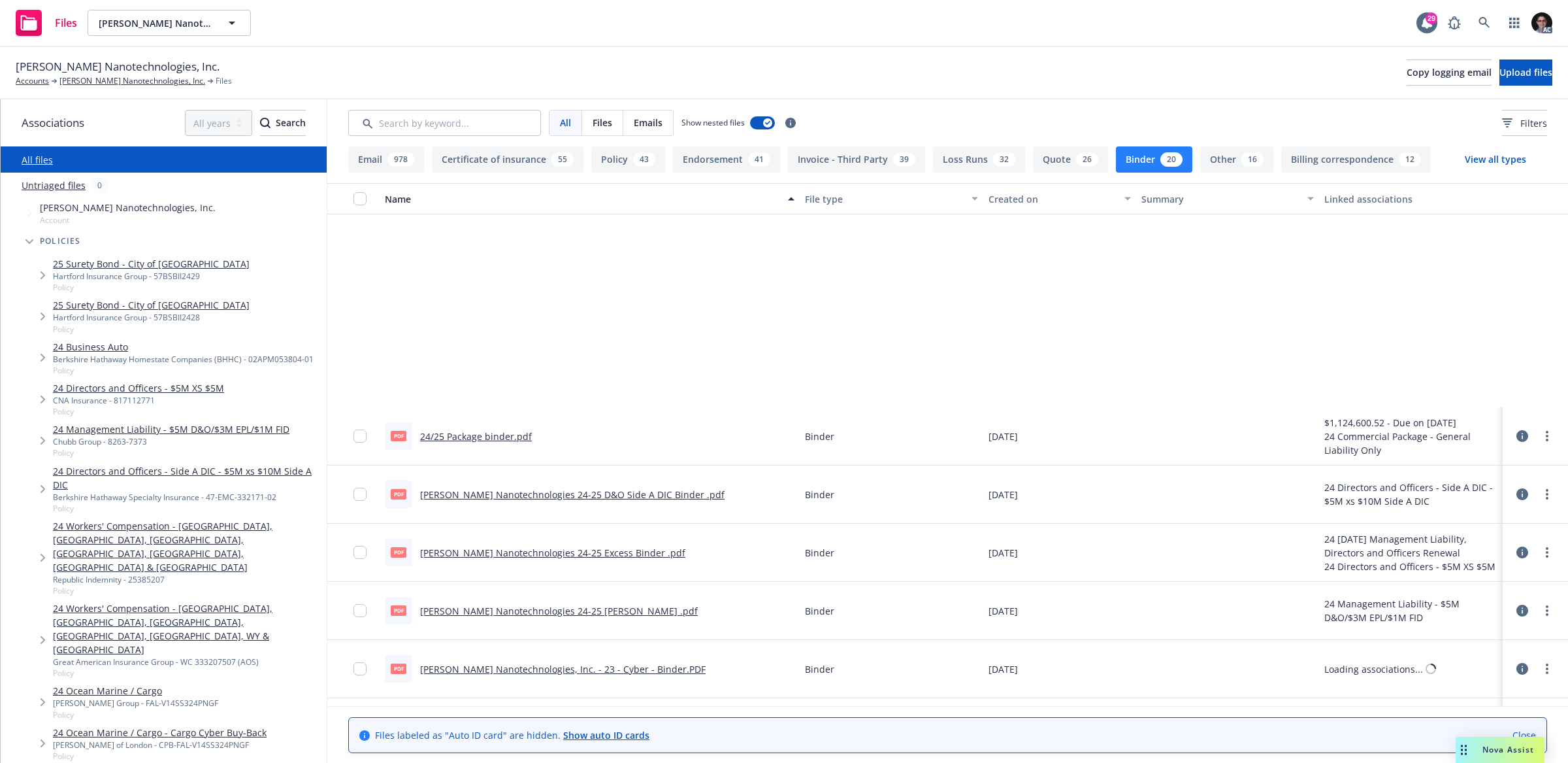
scroll to position [662, 0]
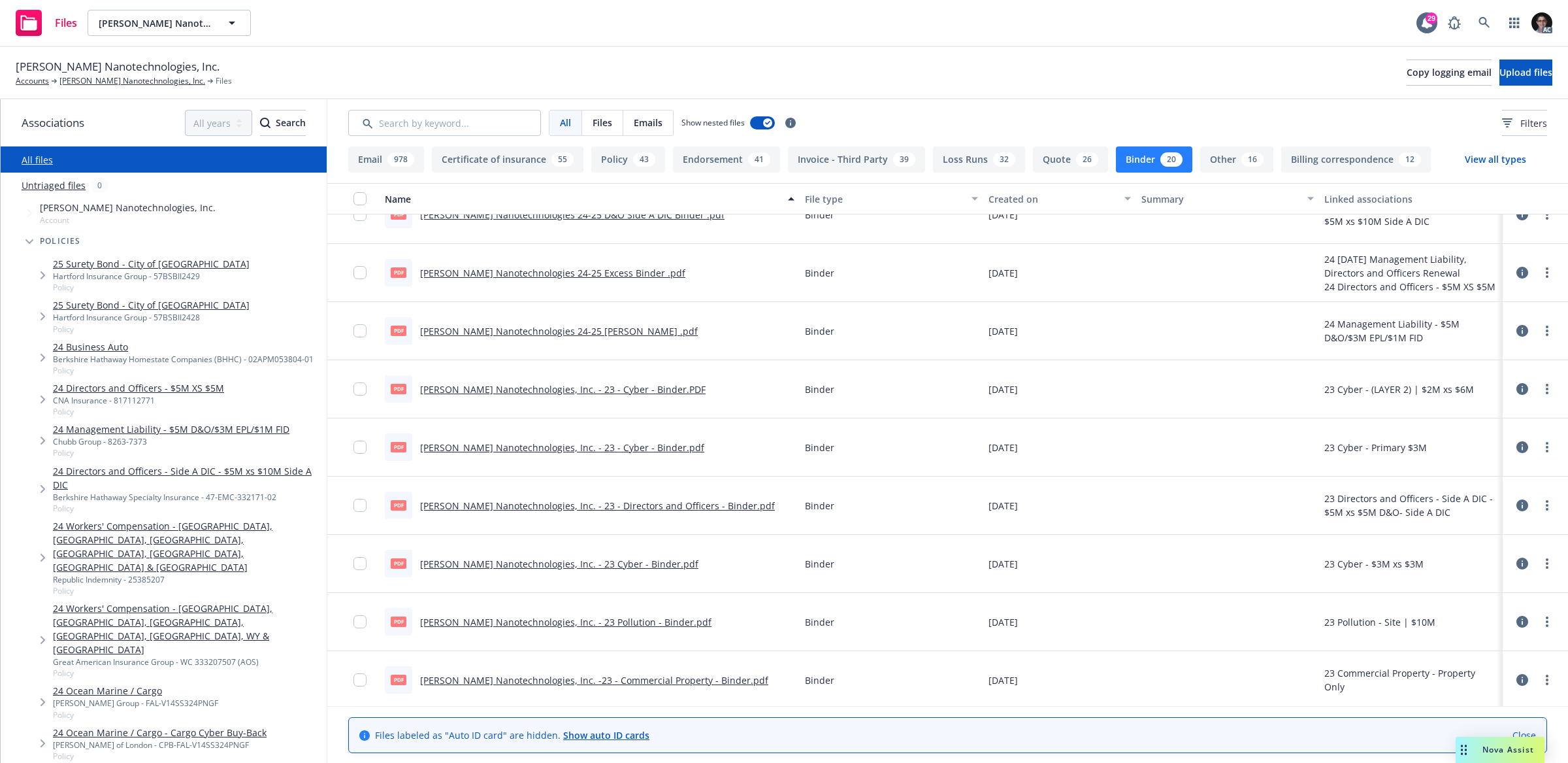
click at [612, 677] on link "Sila Nanotechnologies, Inc. -23 - Commercial Property - Binder.pdf" at bounding box center [594, 680] width 348 height 12
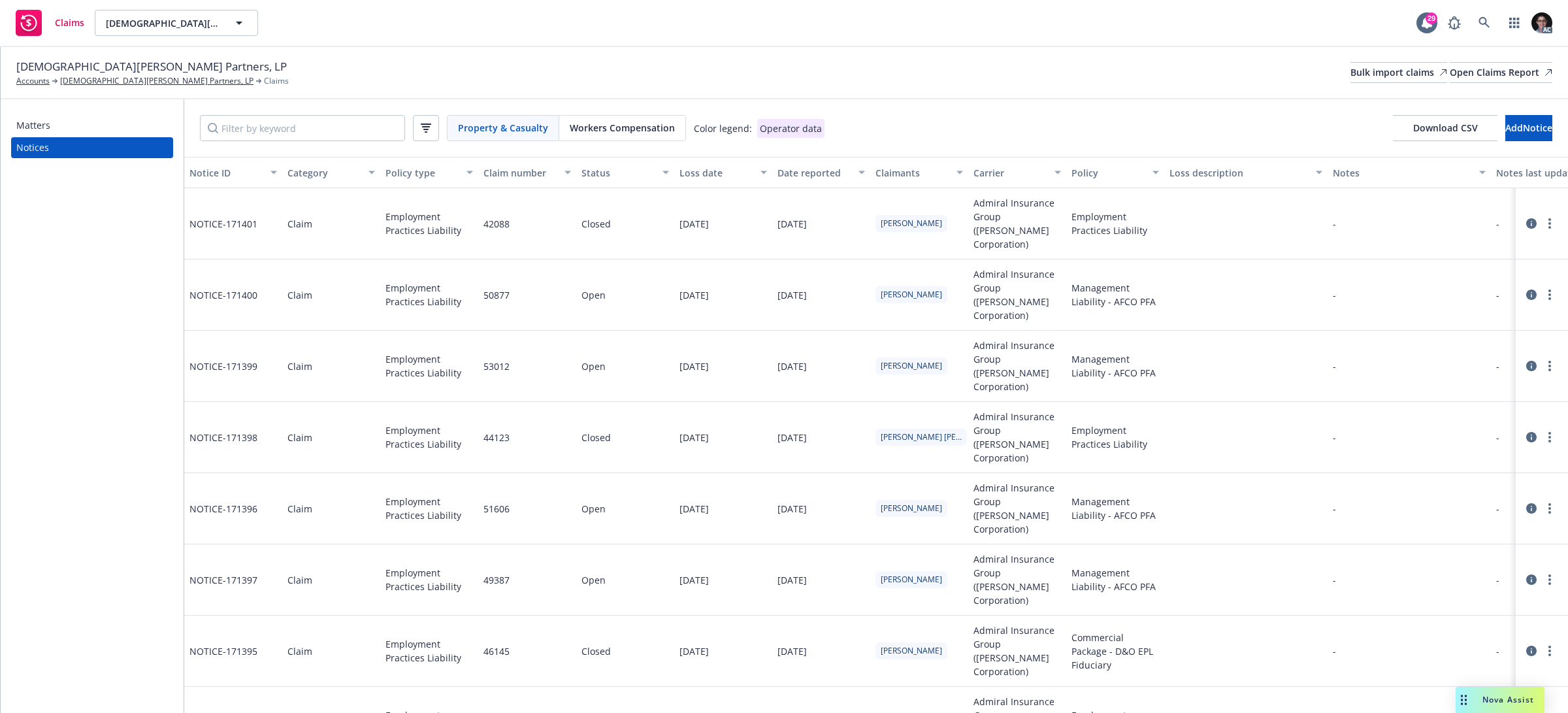
click at [623, 123] on span "Workers Compensation" at bounding box center [622, 128] width 105 height 14
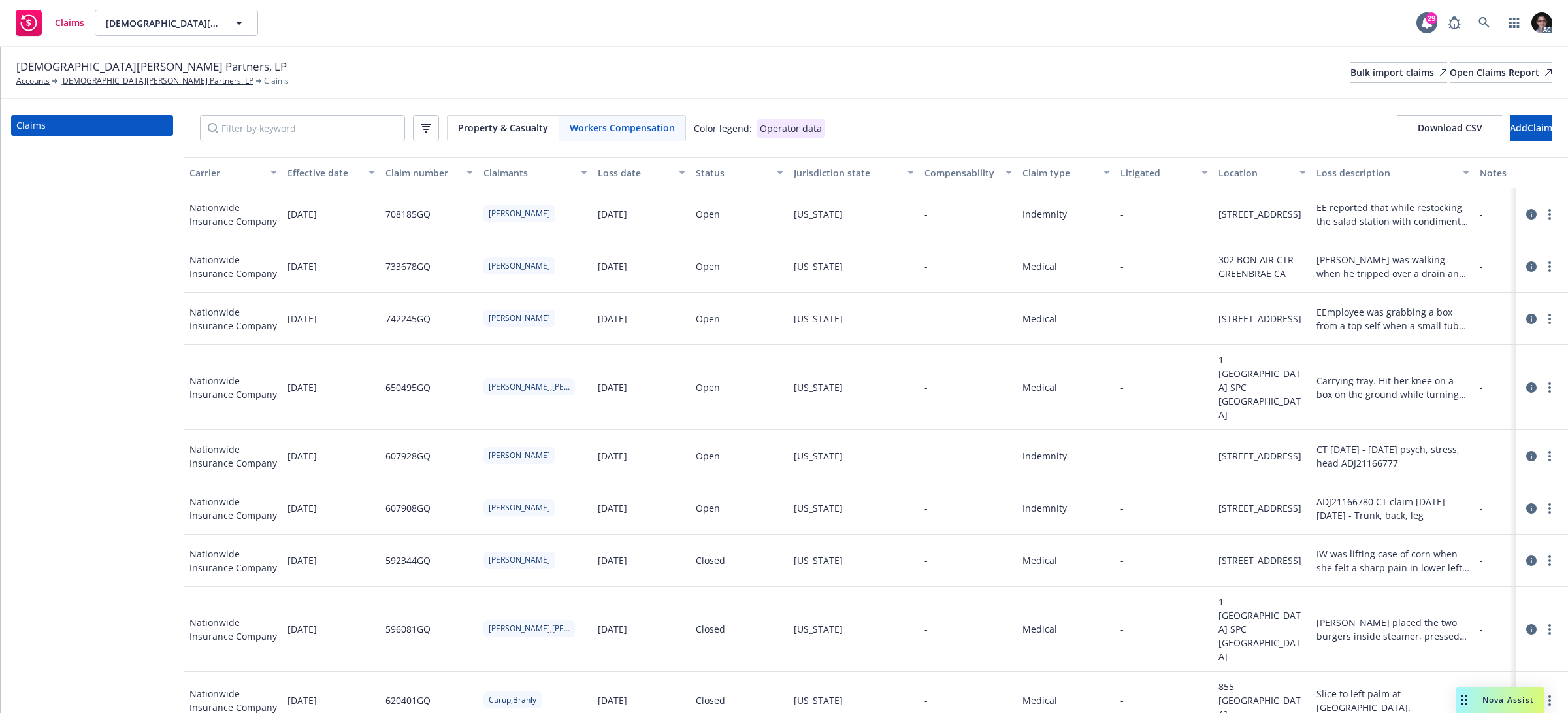
click at [40, 362] on div "Claims" at bounding box center [92, 406] width 183 height 613
click at [1418, 132] on span "Download CSV" at bounding box center [1450, 128] width 64 height 12
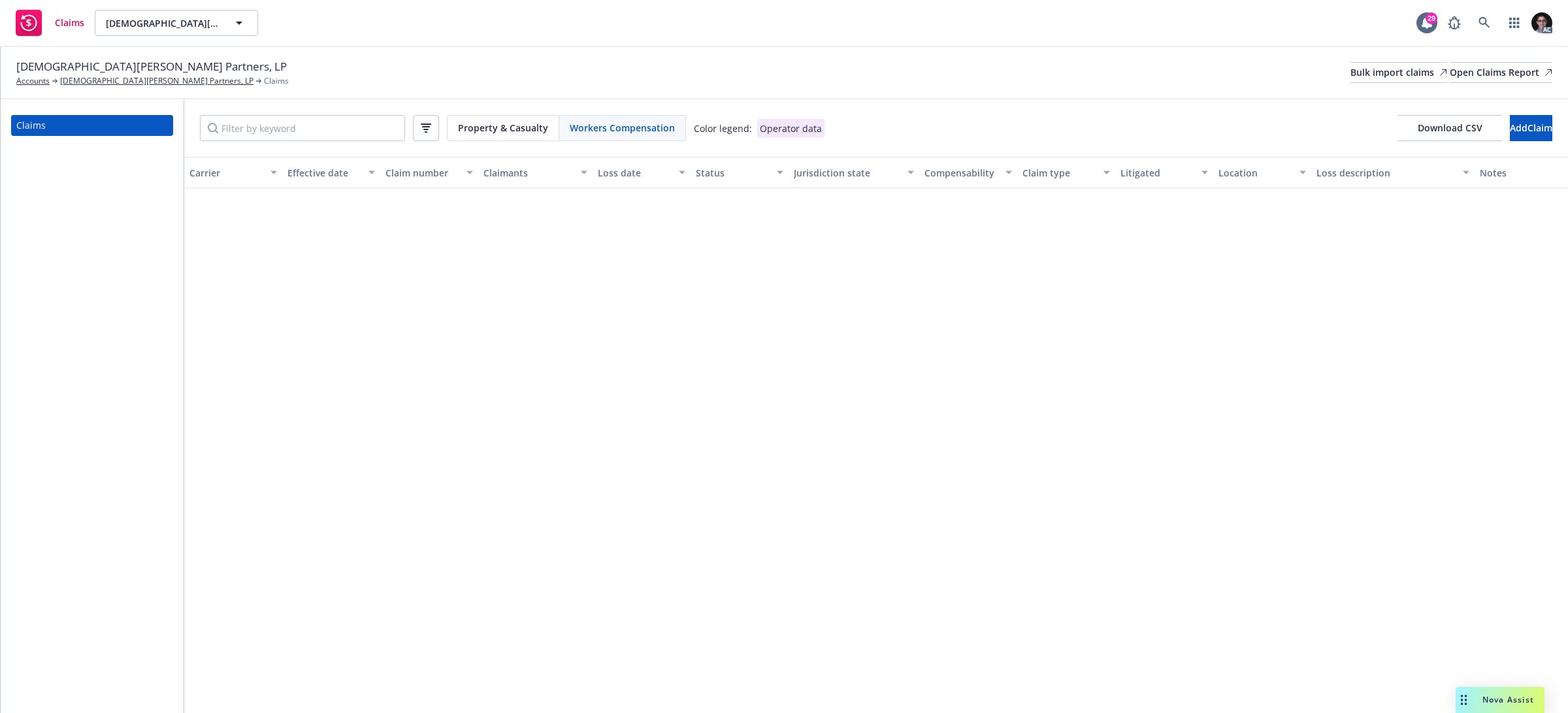
scroll to position [12013, 0]
